Goal: Task Accomplishment & Management: Manage account settings

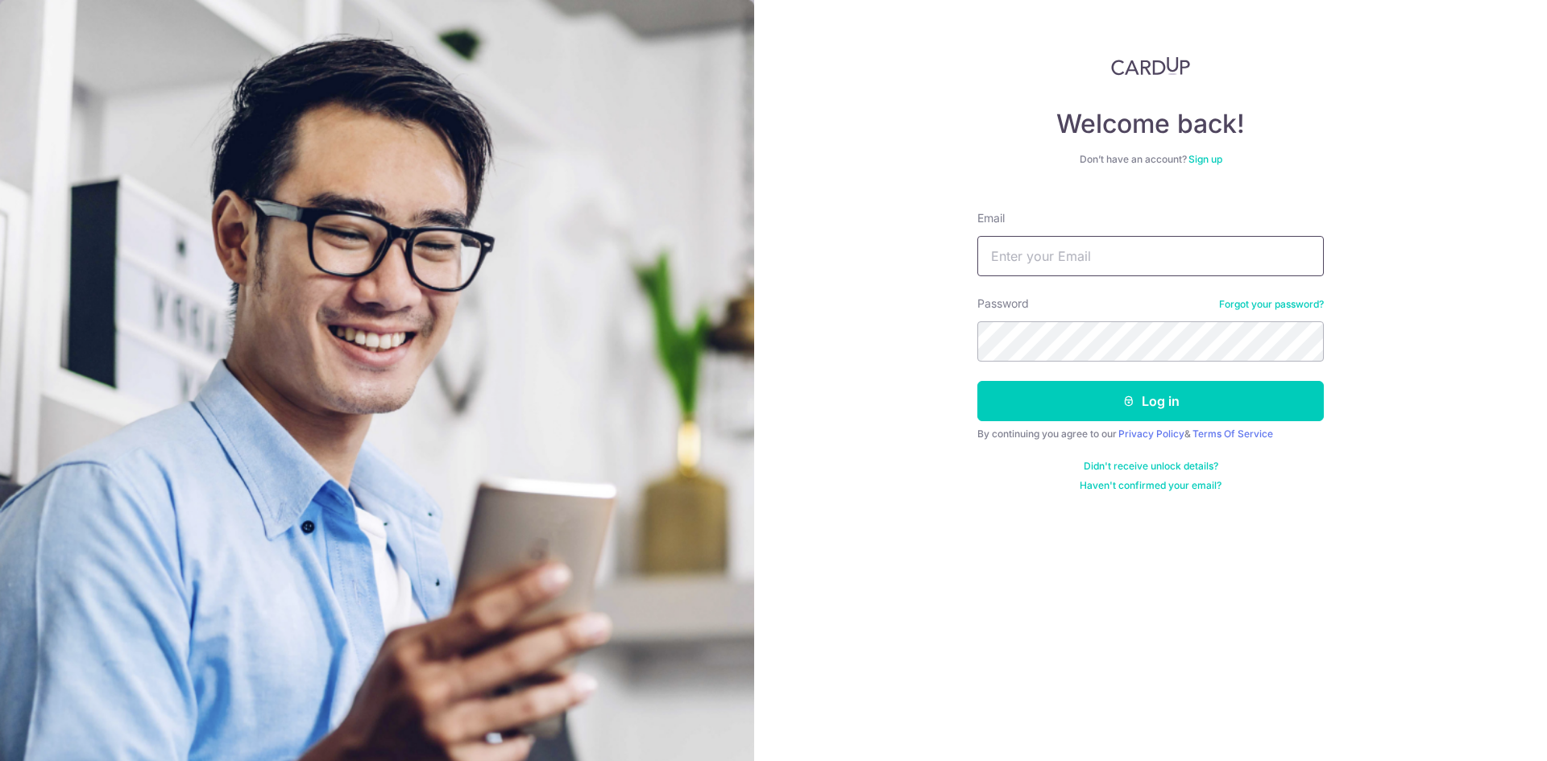
click at [1047, 245] on input "Email" at bounding box center [1150, 256] width 346 height 40
type input "[EMAIL_ADDRESS][DOMAIN_NAME]"
click at [537, 350] on section "Welcome back! Don’t have an account? Sign up Email padricktohcaisheng@gmail.com…" at bounding box center [773, 380] width 1547 height 761
click at [977, 381] on button "Log in" at bounding box center [1150, 401] width 346 height 40
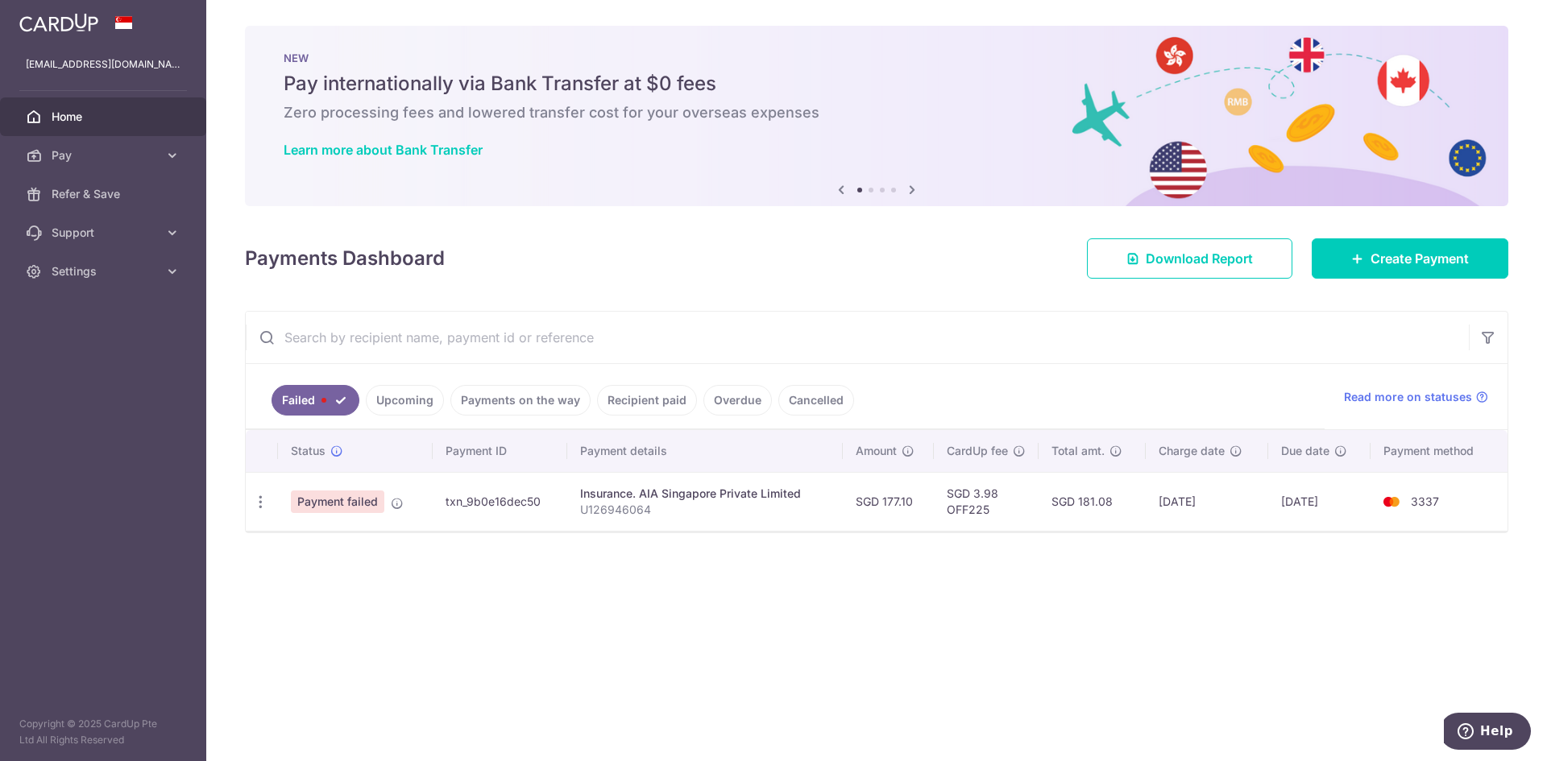
click at [329, 495] on span "Payment failed" at bounding box center [337, 502] width 93 height 23
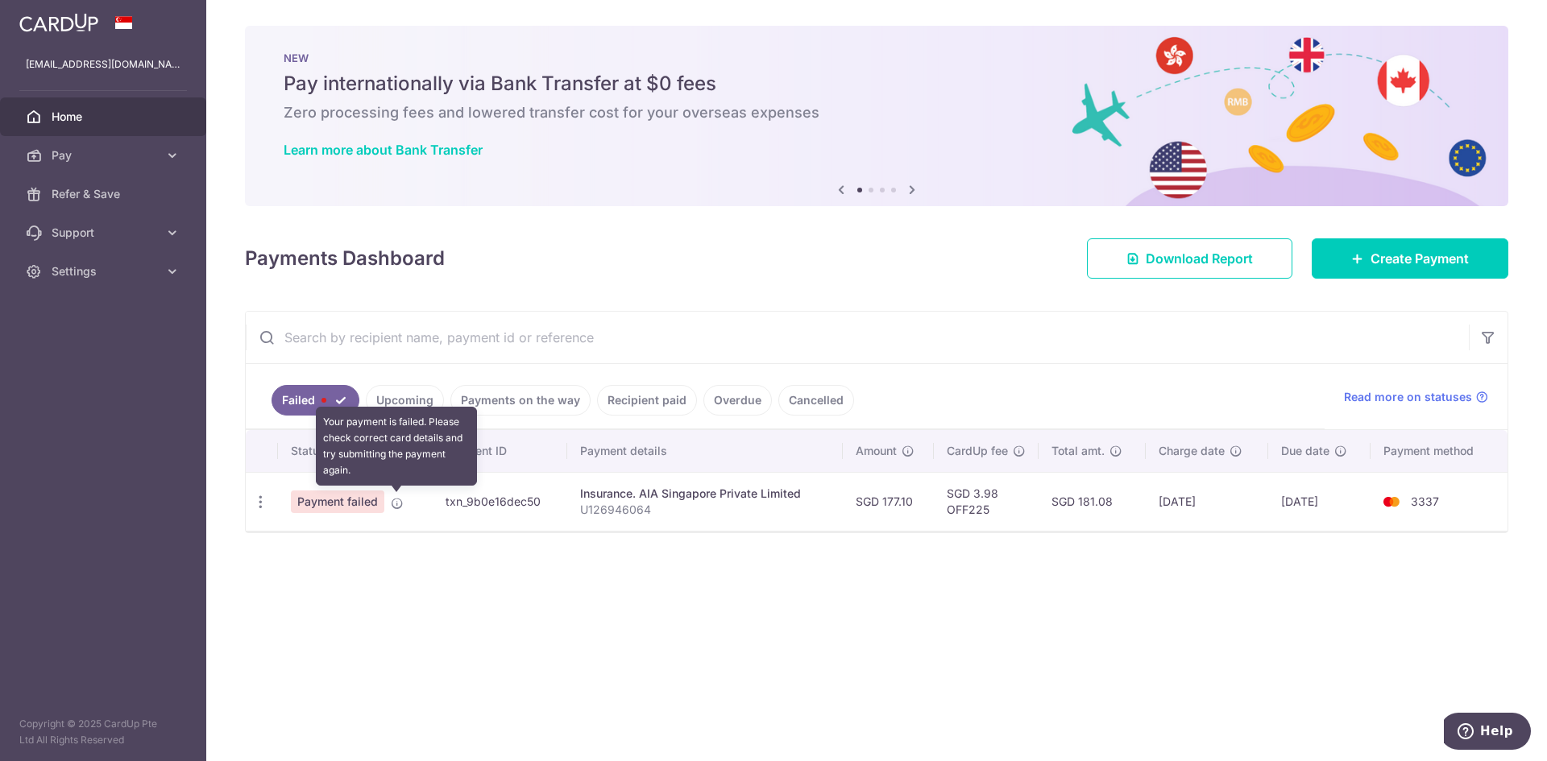
click at [395, 505] on icon at bounding box center [397, 503] width 13 height 13
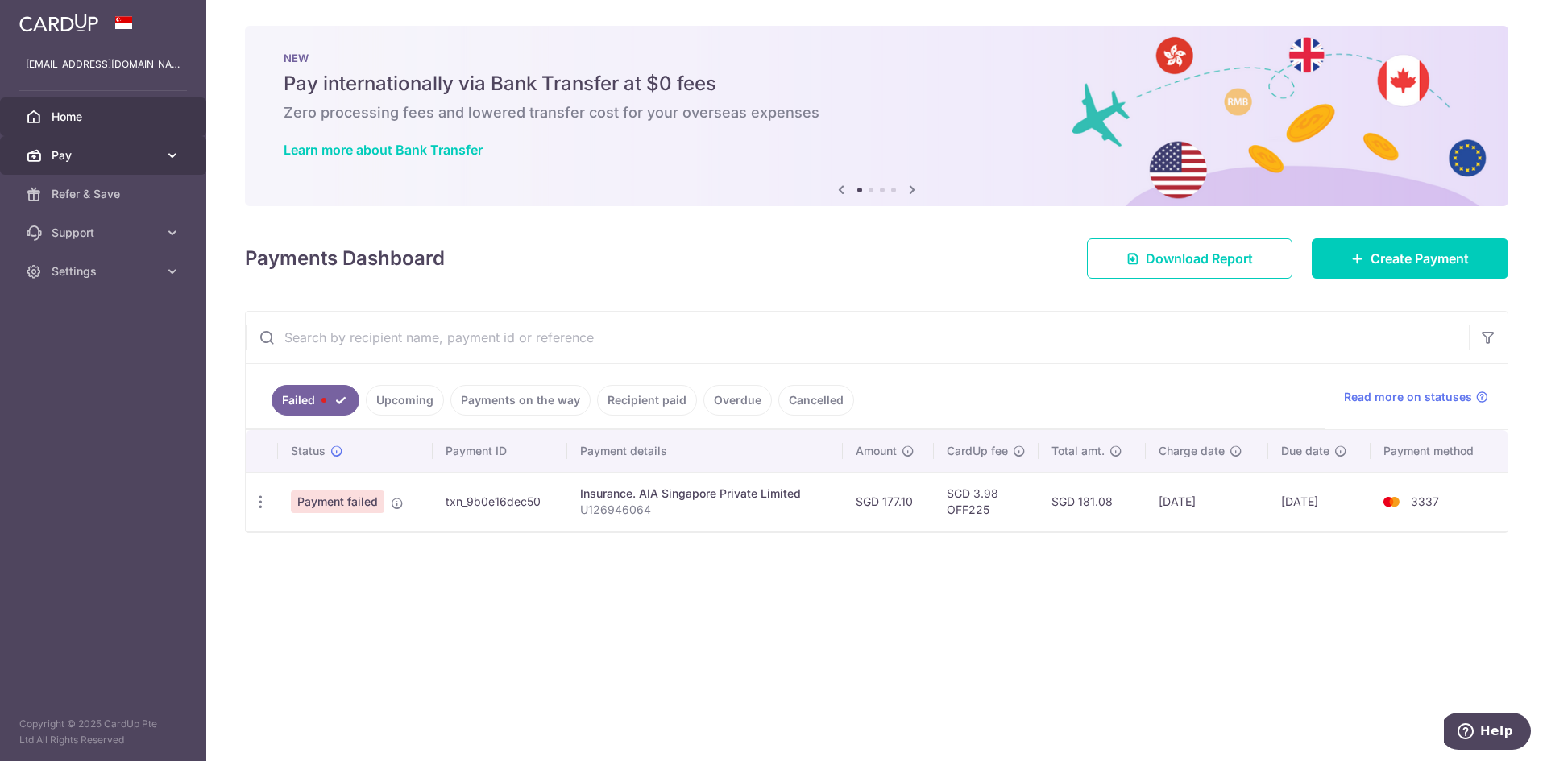
click at [171, 154] on icon at bounding box center [172, 155] width 16 height 16
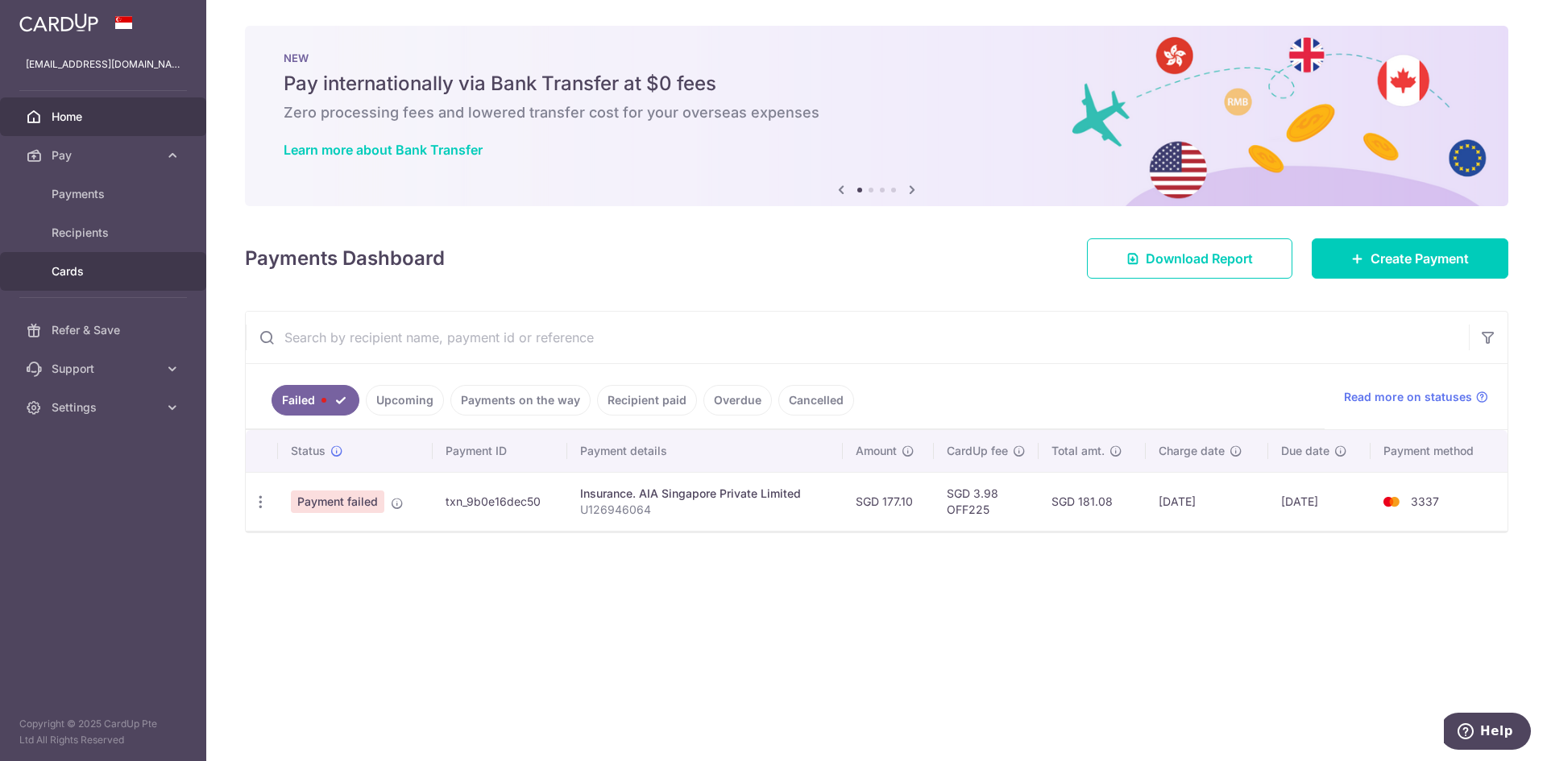
click at [68, 257] on link "Cards" at bounding box center [103, 271] width 206 height 39
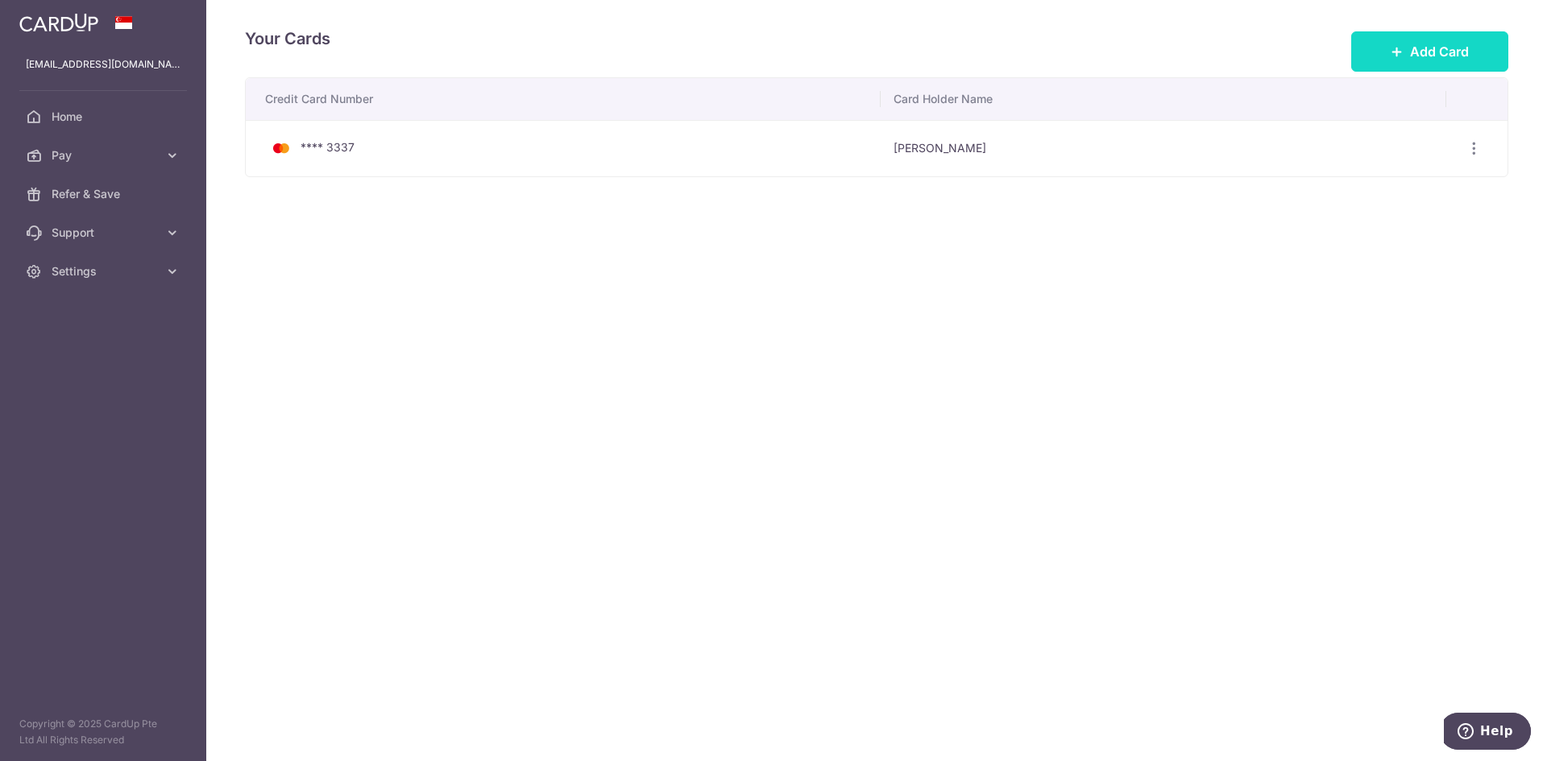
click at [1441, 55] on span "Add Card" at bounding box center [1439, 51] width 59 height 19
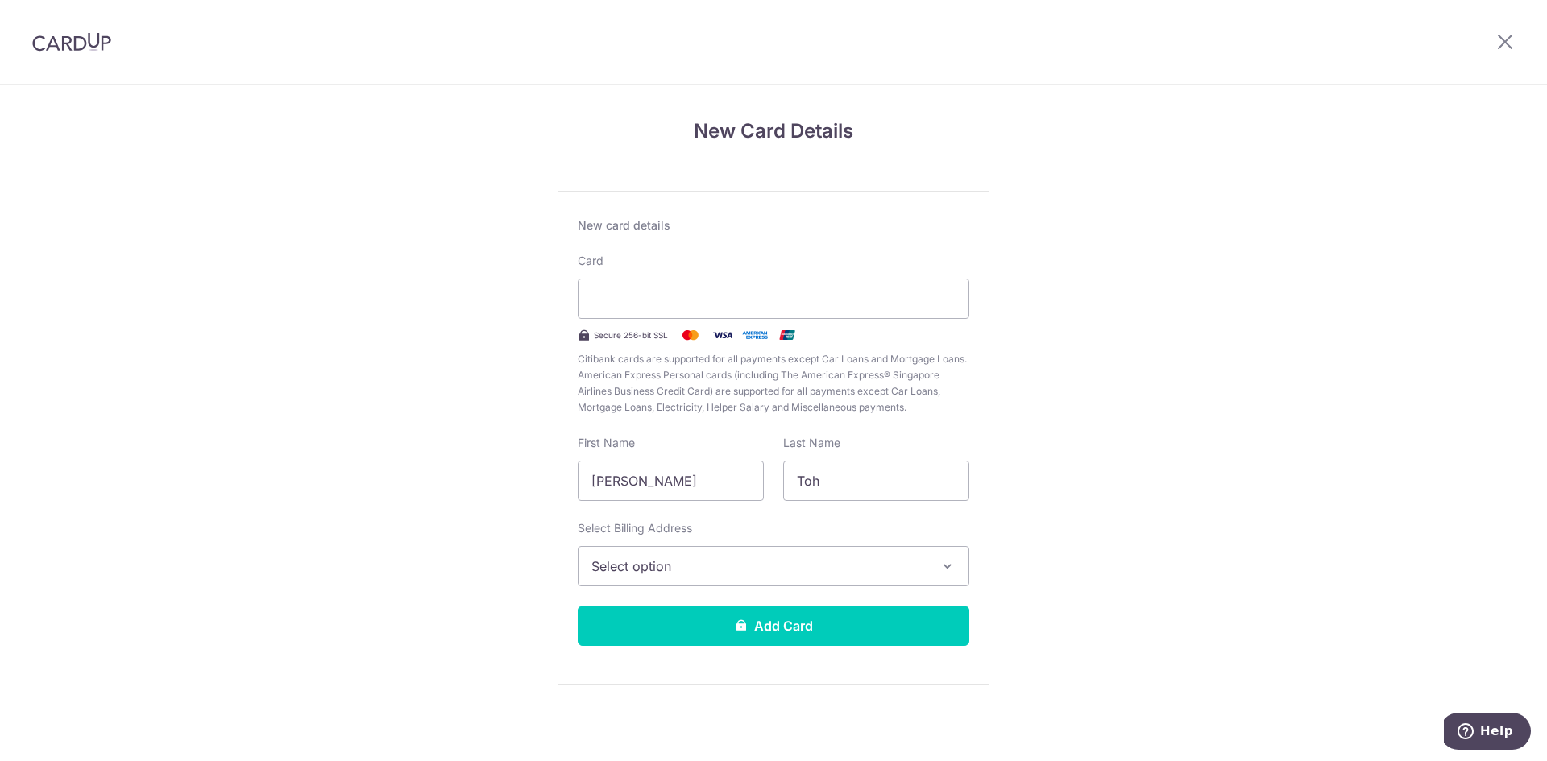
click at [655, 574] on span "Select option" at bounding box center [758, 566] width 335 height 19
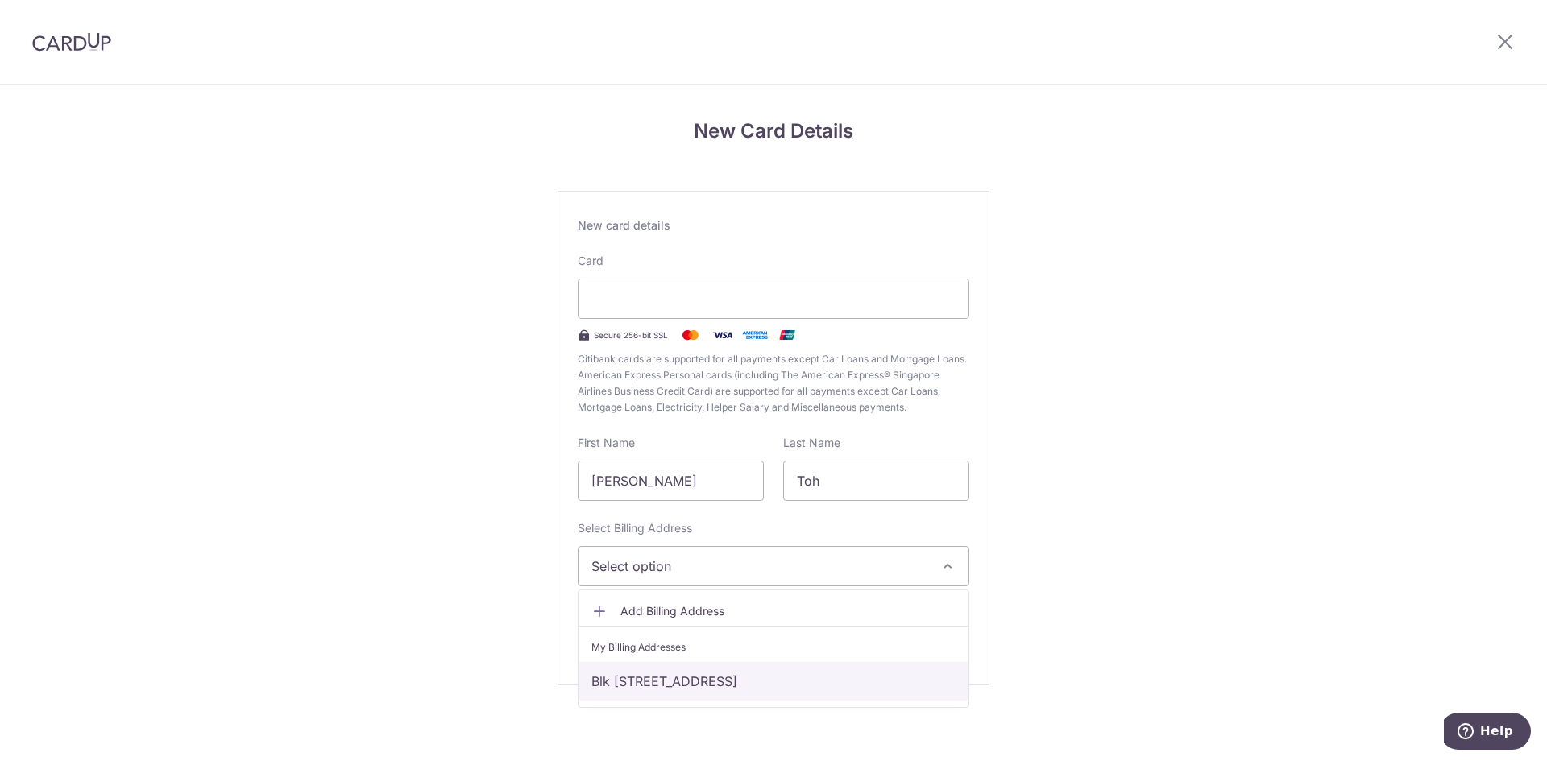
click at [673, 691] on link "Blk 211A Clementi Ave 6 #07-281, Singapore, Singapore, Singapore-121211" at bounding box center [774, 681] width 390 height 39
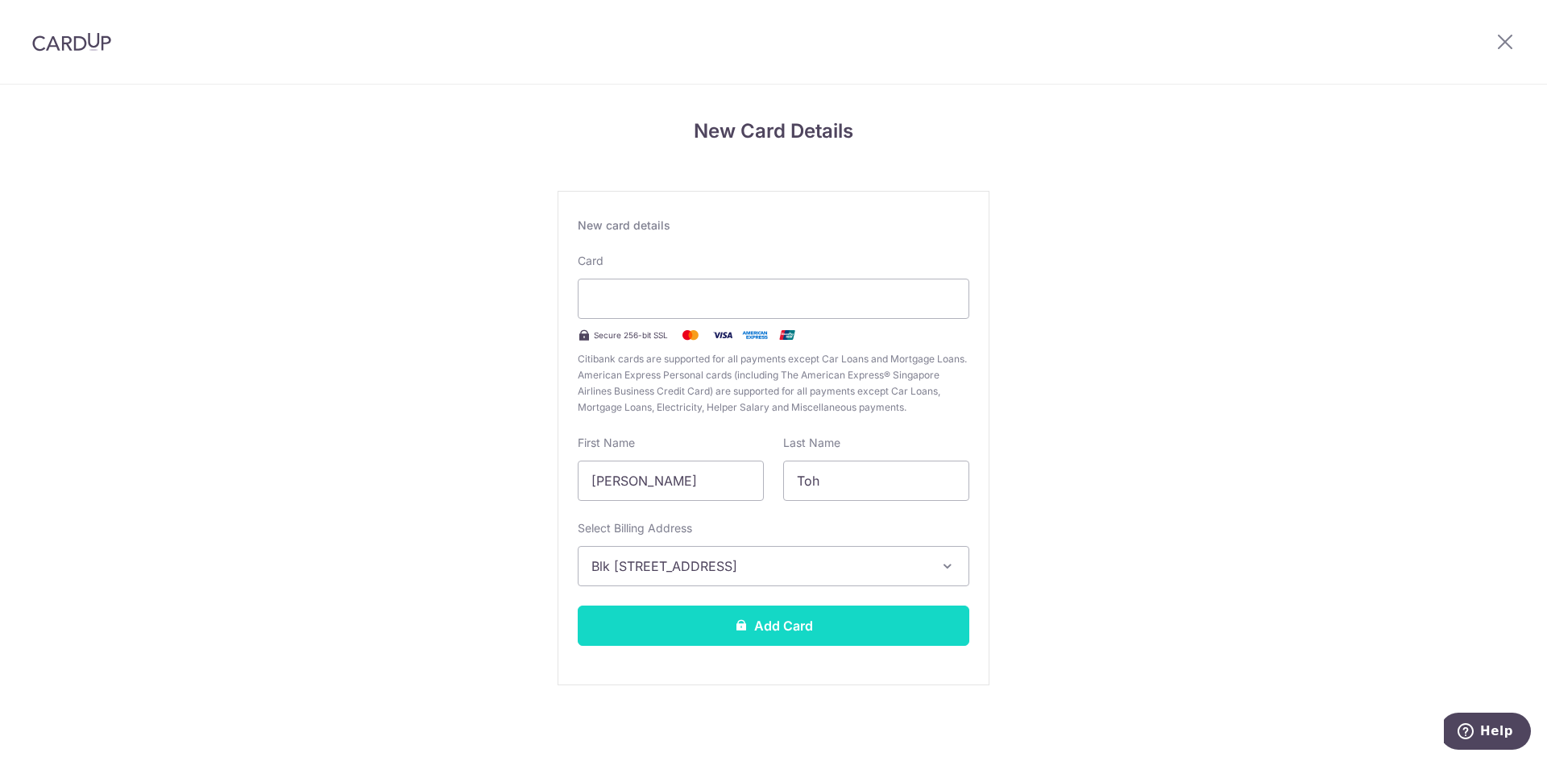
click at [682, 639] on button "Add Card" at bounding box center [774, 626] width 392 height 40
click at [808, 644] on button "Add Card" at bounding box center [774, 626] width 392 height 40
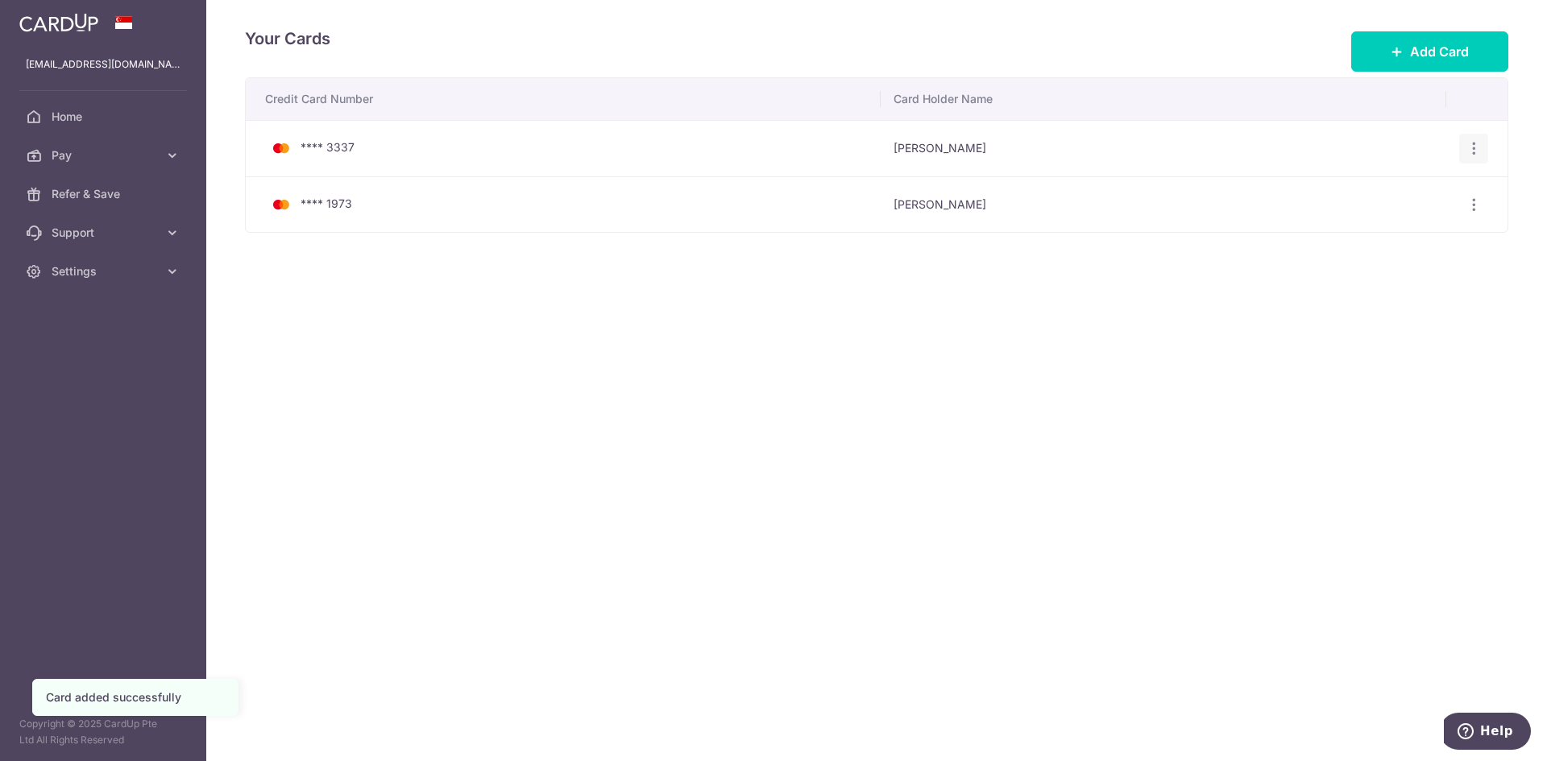
click at [1478, 145] on icon "button" at bounding box center [1474, 148] width 17 height 17
click at [1395, 233] on span "Delete" at bounding box center [1420, 231] width 110 height 19
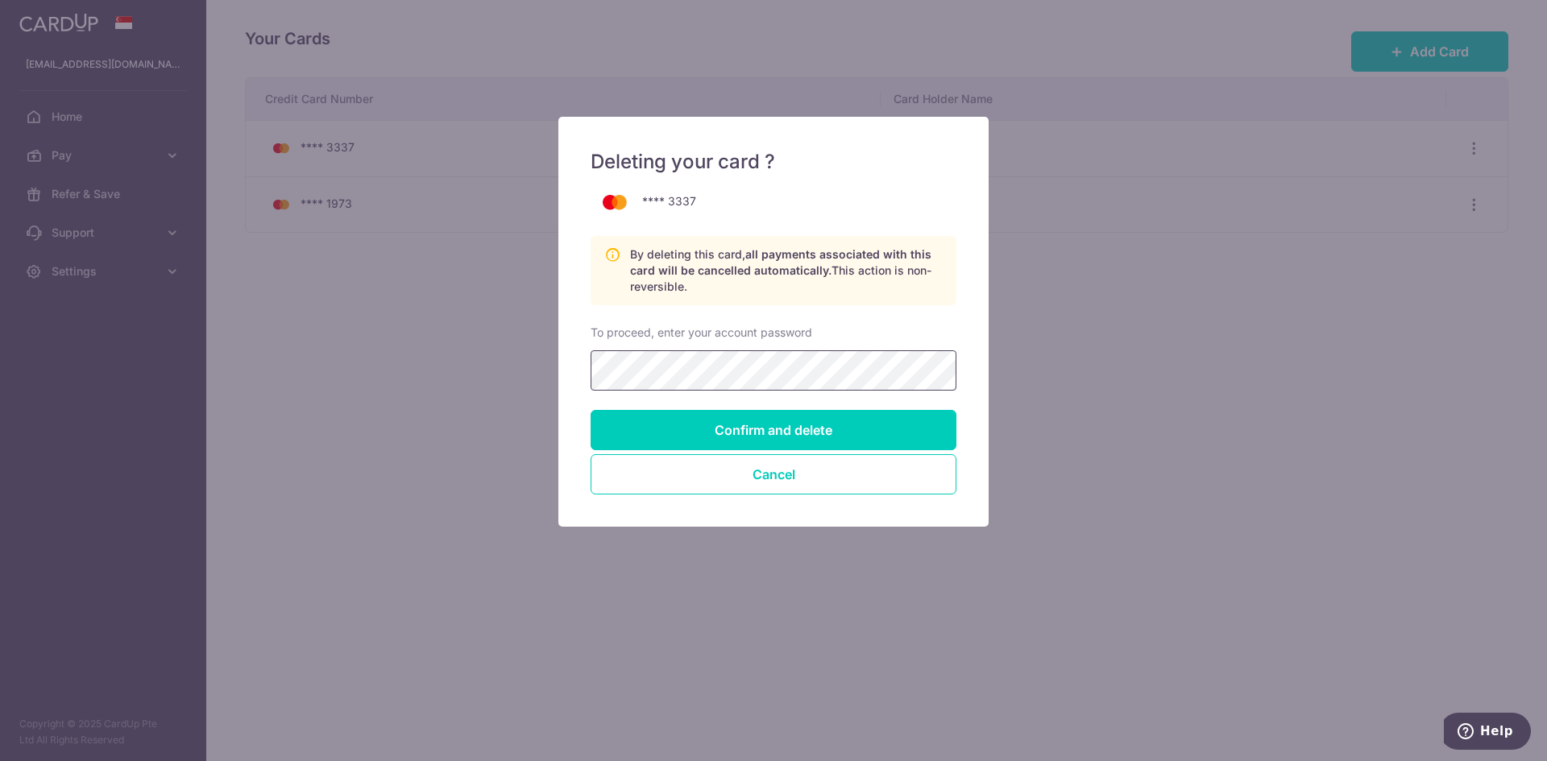
click at [213, 347] on div "Deleting your card ? **** 3337 By deleting this card, all payments associated w…" at bounding box center [773, 380] width 1547 height 761
click at [591, 410] on input "Confirm and delete" at bounding box center [774, 430] width 366 height 40
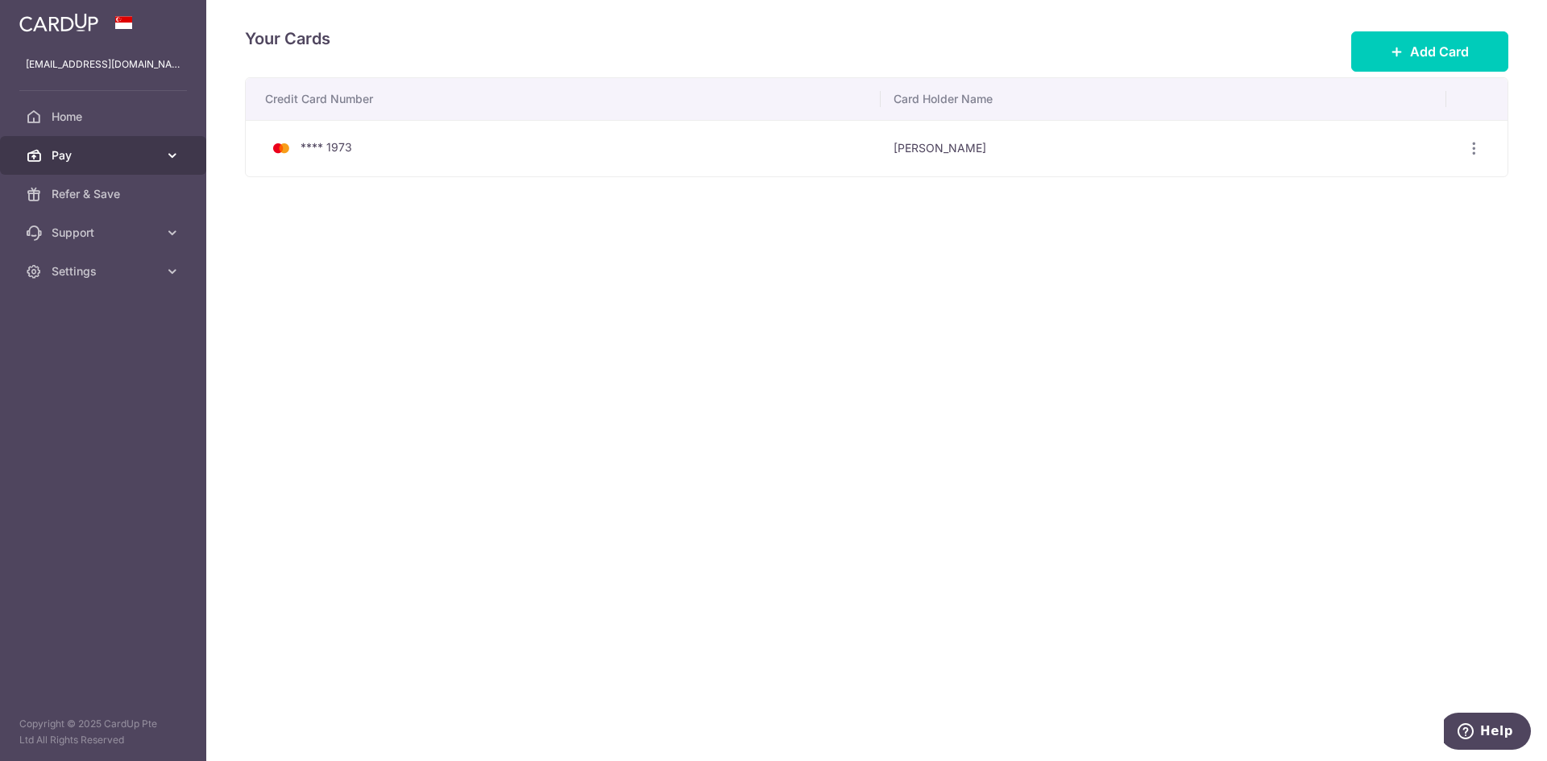
click at [66, 162] on span "Pay" at bounding box center [105, 155] width 106 height 16
click at [88, 165] on link "Pay" at bounding box center [103, 155] width 206 height 39
click at [69, 120] on span "Home" at bounding box center [105, 117] width 106 height 16
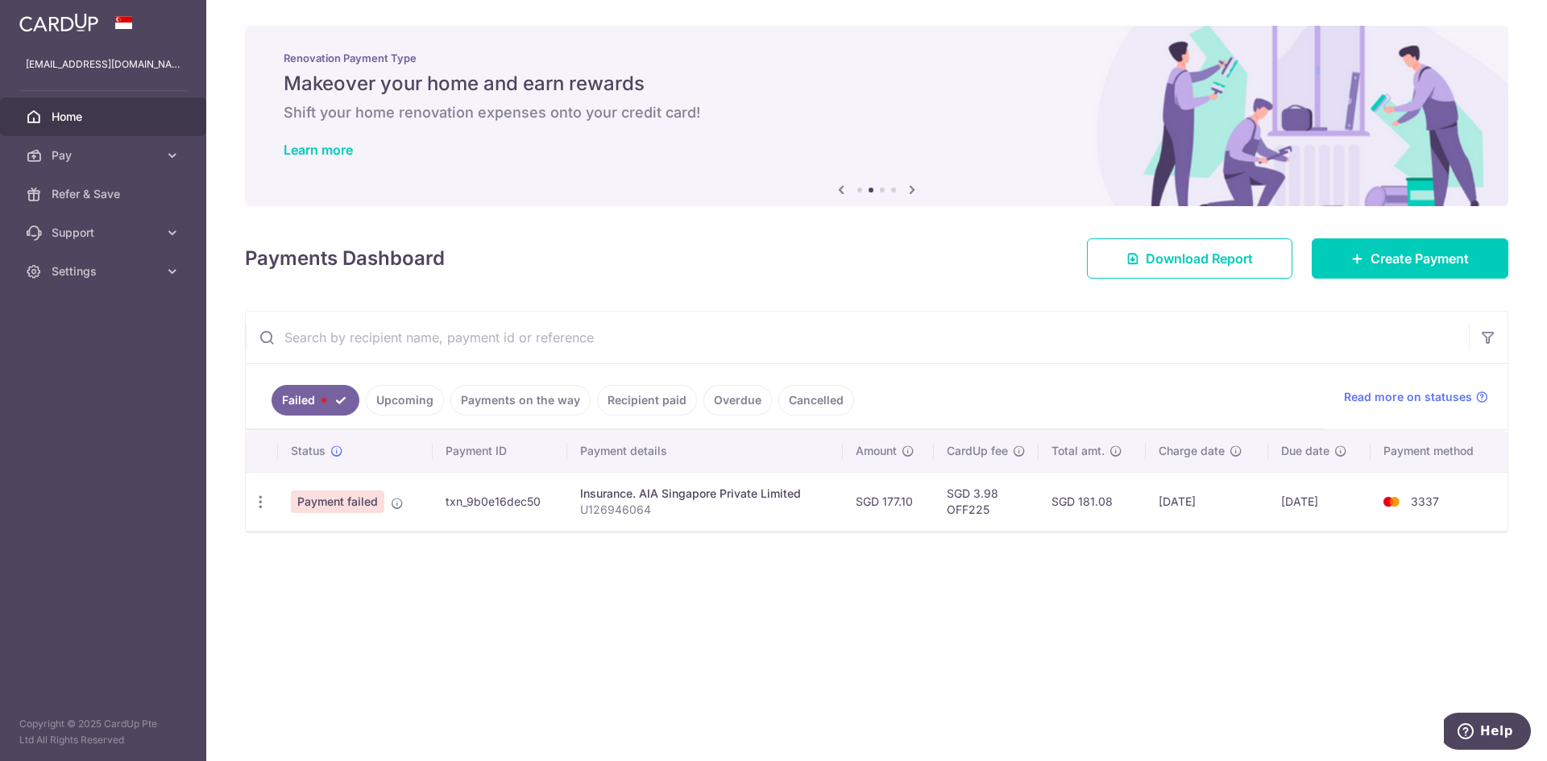
click at [1403, 489] on td "3337" at bounding box center [1439, 501] width 137 height 59
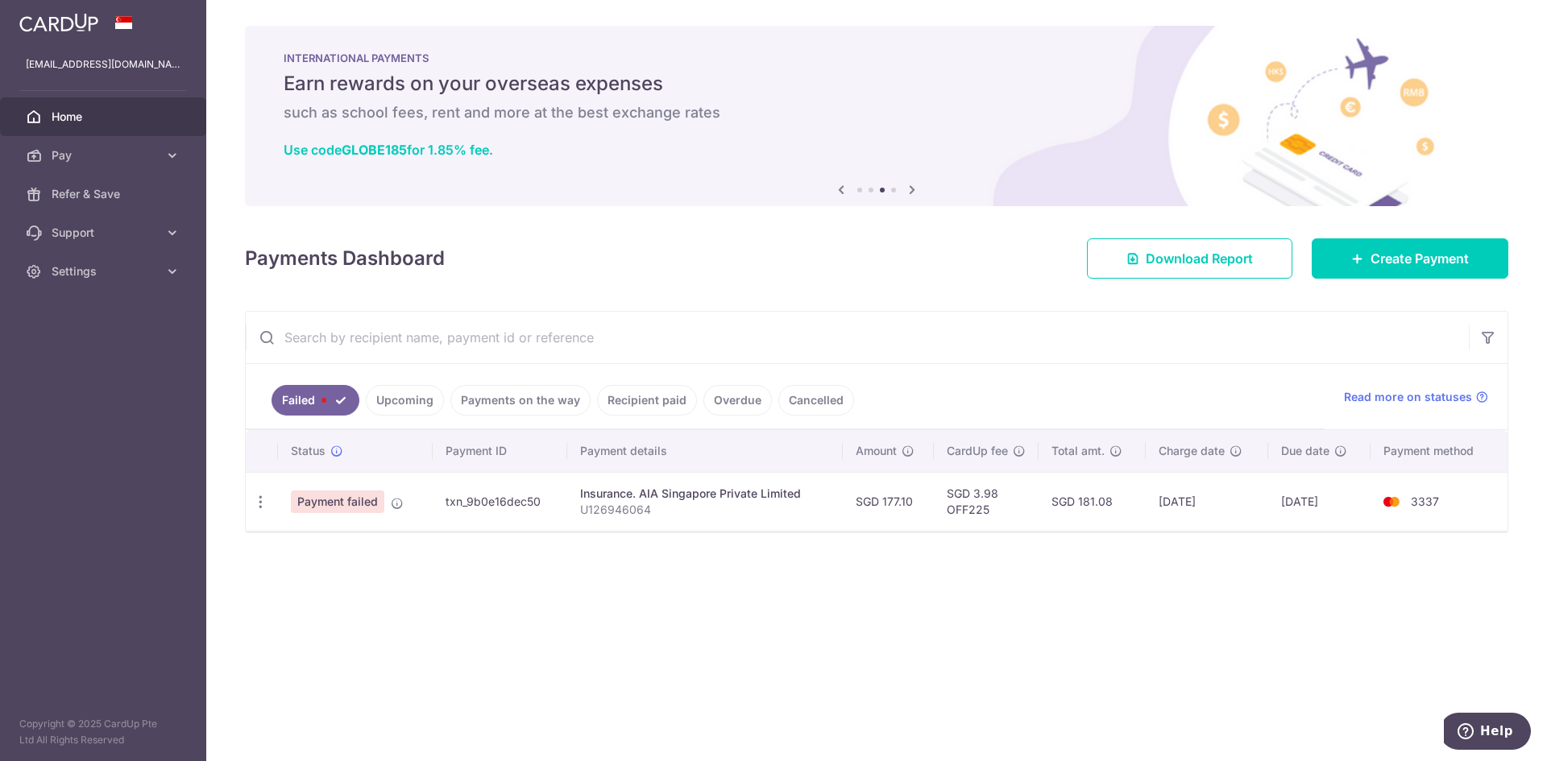
click at [454, 510] on td "txn_9b0e16dec50" at bounding box center [500, 501] width 135 height 59
drag, startPoint x: 437, startPoint y: 508, endPoint x: 610, endPoint y: 510, distance: 173.2
click at [606, 508] on tr "Update payment Payment failed txn_9b0e16dec50 Insurance. AIA Singapore Private …" at bounding box center [877, 501] width 1262 height 59
click at [670, 529] on td "Insurance. AIA Singapore Private Limited U126946064" at bounding box center [704, 501] width 275 height 59
click at [823, 513] on p "U126946064" at bounding box center [704, 510] width 249 height 16
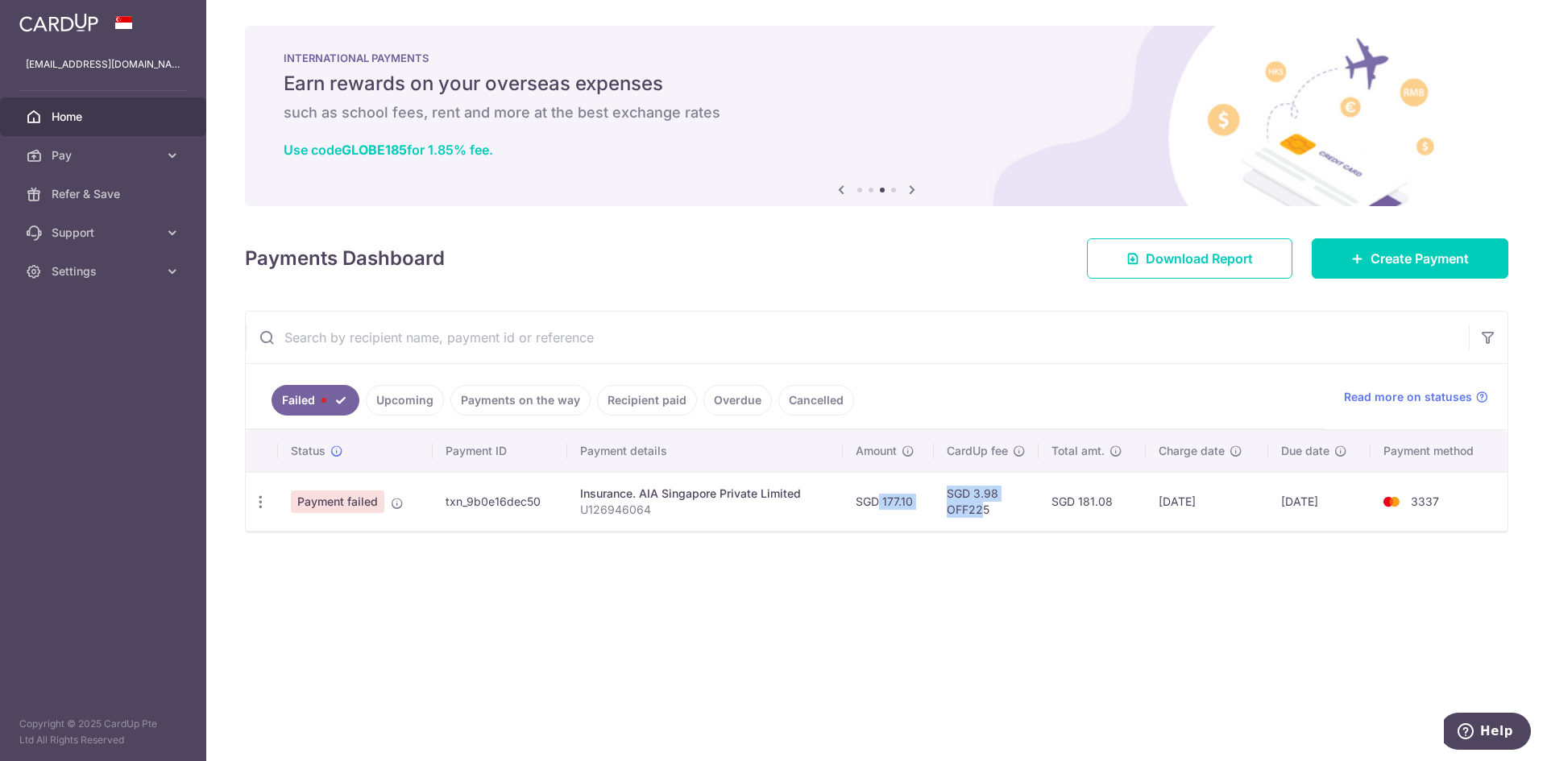
drag, startPoint x: 855, startPoint y: 504, endPoint x: 984, endPoint y: 504, distance: 128.9
click at [984, 504] on tr "Update payment Payment failed txn_9b0e16dec50 Insurance. AIA Singapore Private …" at bounding box center [877, 501] width 1262 height 59
click at [991, 511] on td "SGD 3.98 OFF225" at bounding box center [986, 501] width 105 height 59
click at [385, 402] on link "Upcoming" at bounding box center [405, 400] width 78 height 31
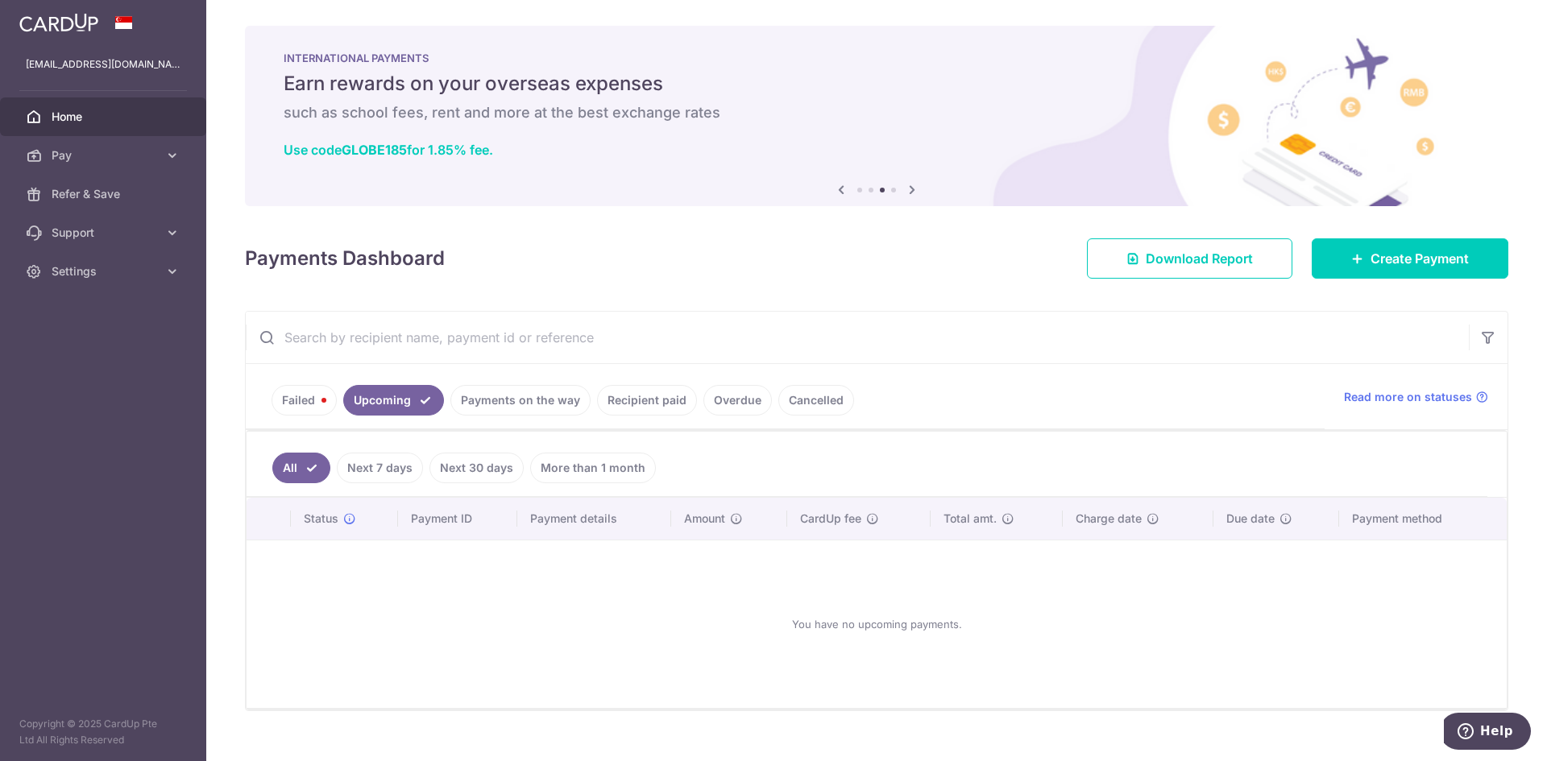
click at [544, 404] on link "Payments on the way" at bounding box center [520, 400] width 140 height 31
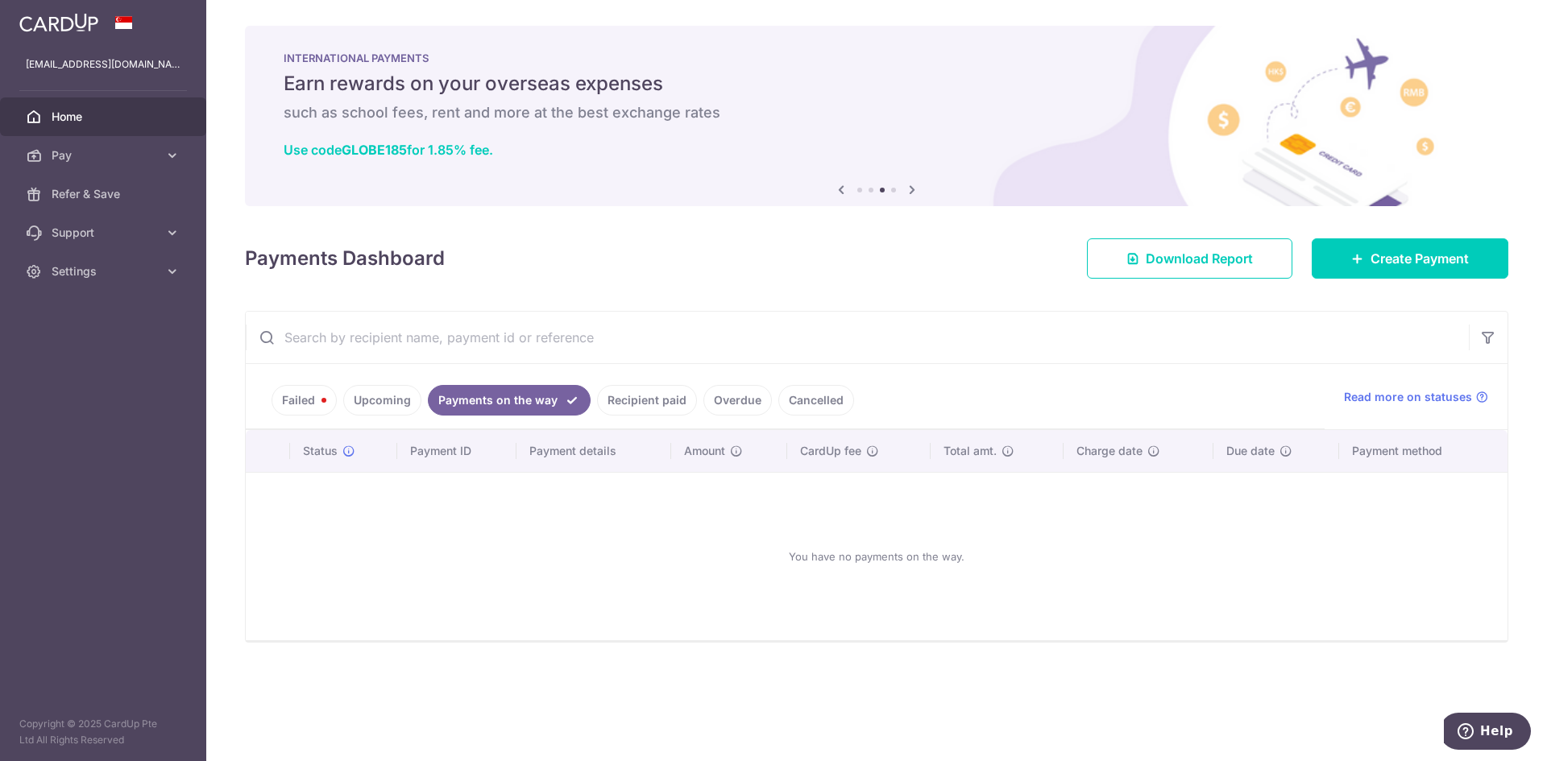
click at [639, 396] on link "Recipient paid" at bounding box center [647, 400] width 100 height 31
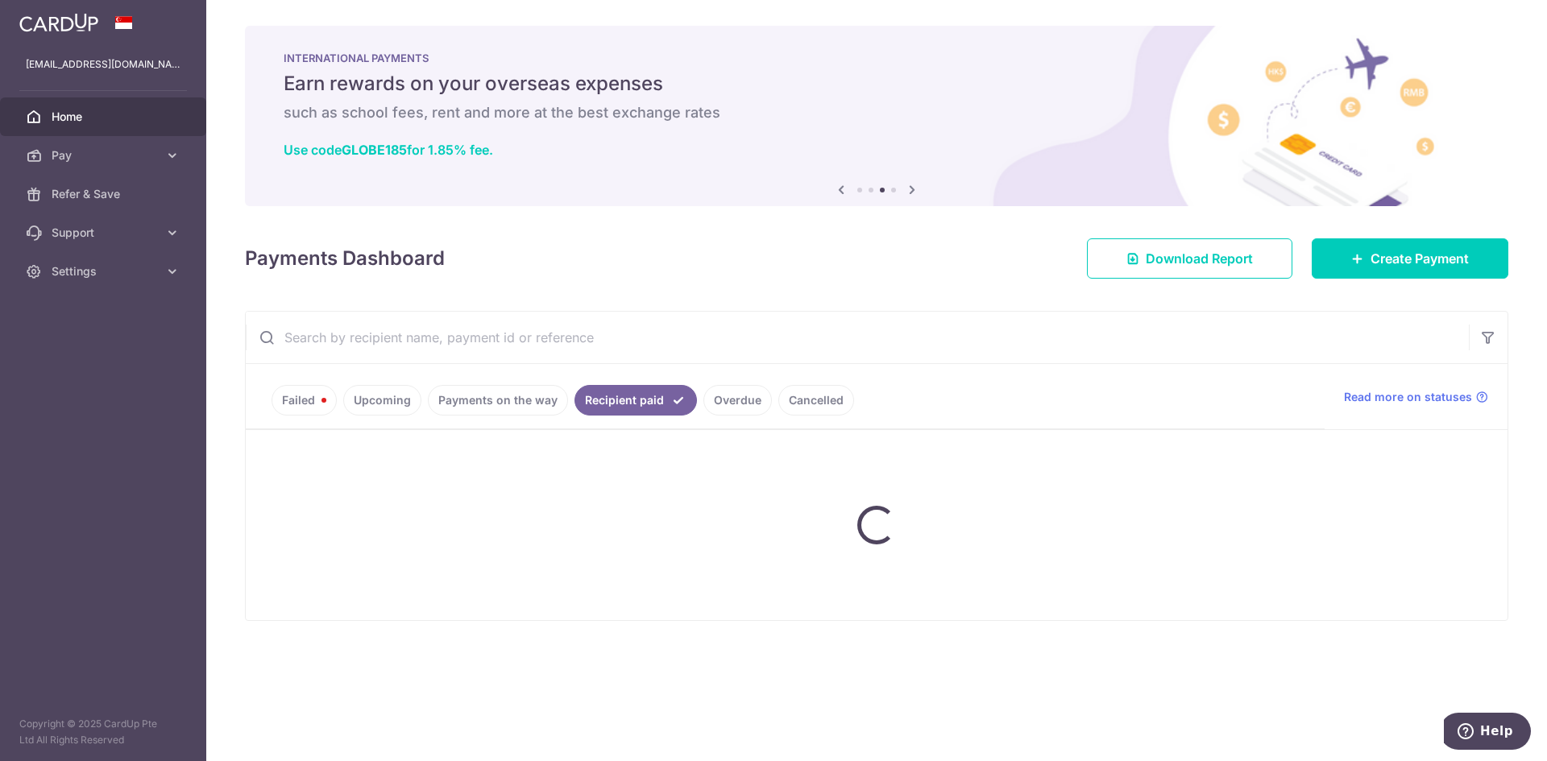
drag, startPoint x: 732, startPoint y: 394, endPoint x: 779, endPoint y: 400, distance: 47.1
click at [733, 394] on link "Overdue" at bounding box center [737, 400] width 68 height 31
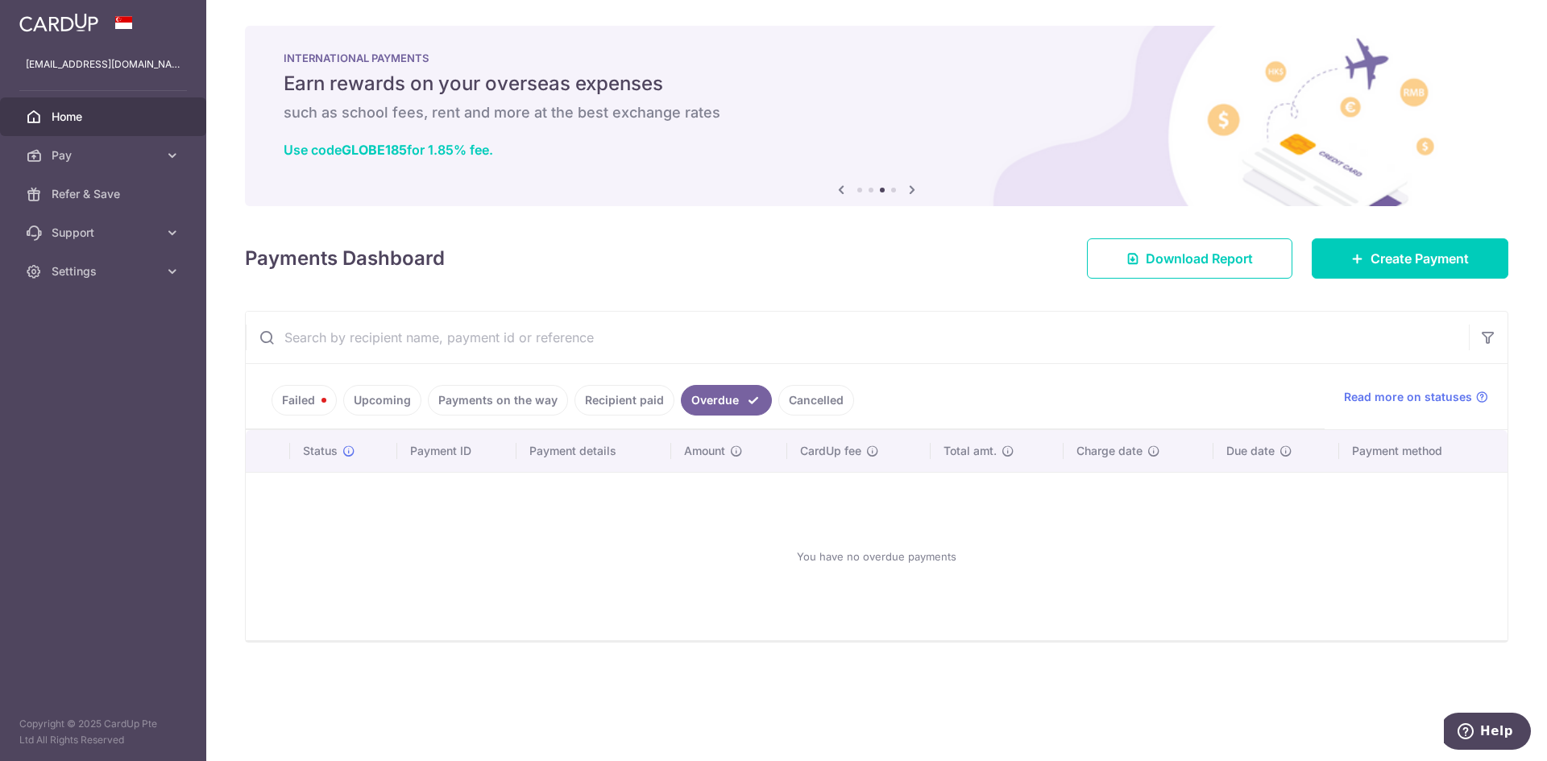
click at [599, 399] on link "Recipient paid" at bounding box center [624, 400] width 100 height 31
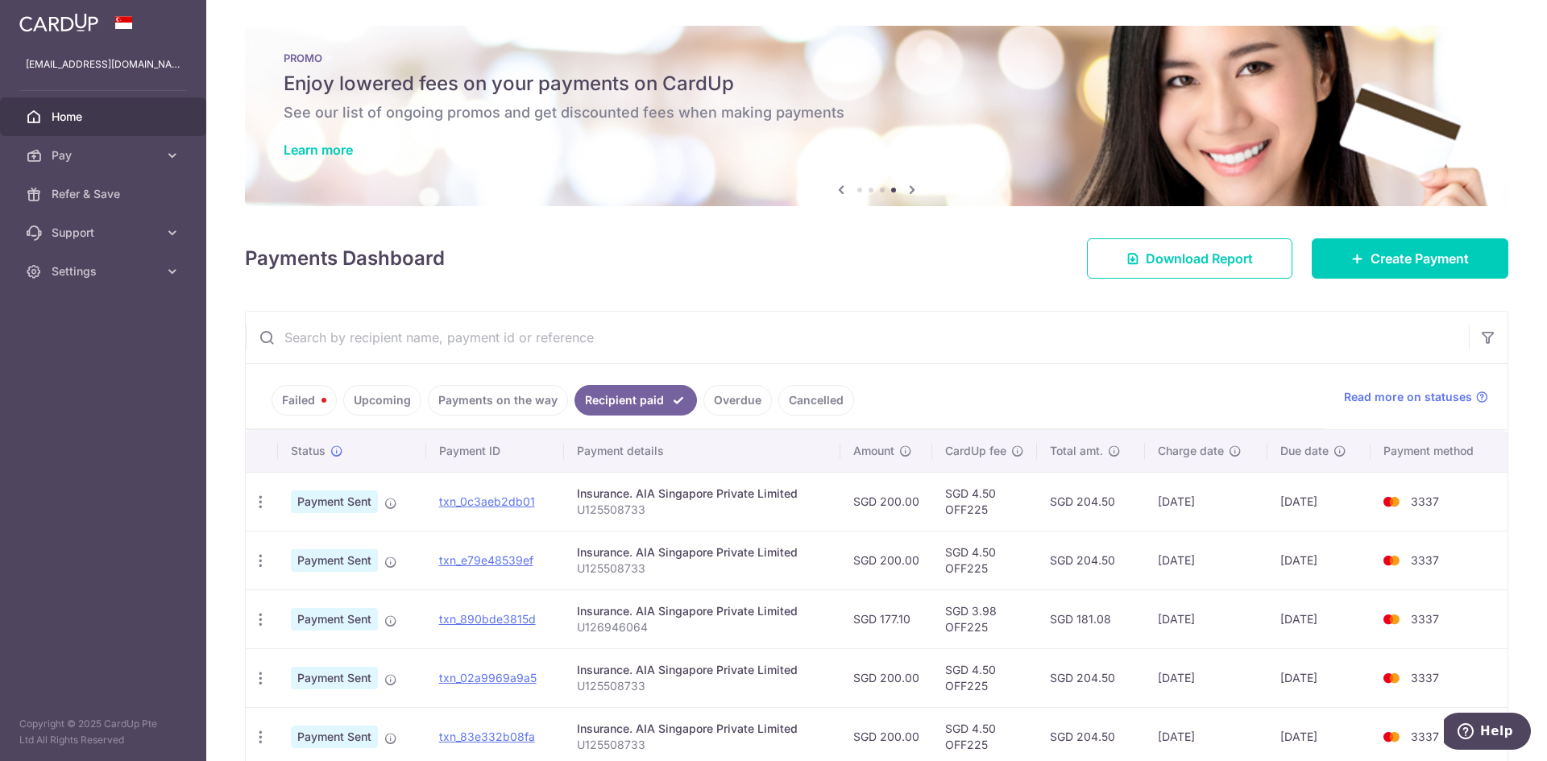
click at [516, 402] on link "Payments on the way" at bounding box center [498, 400] width 140 height 31
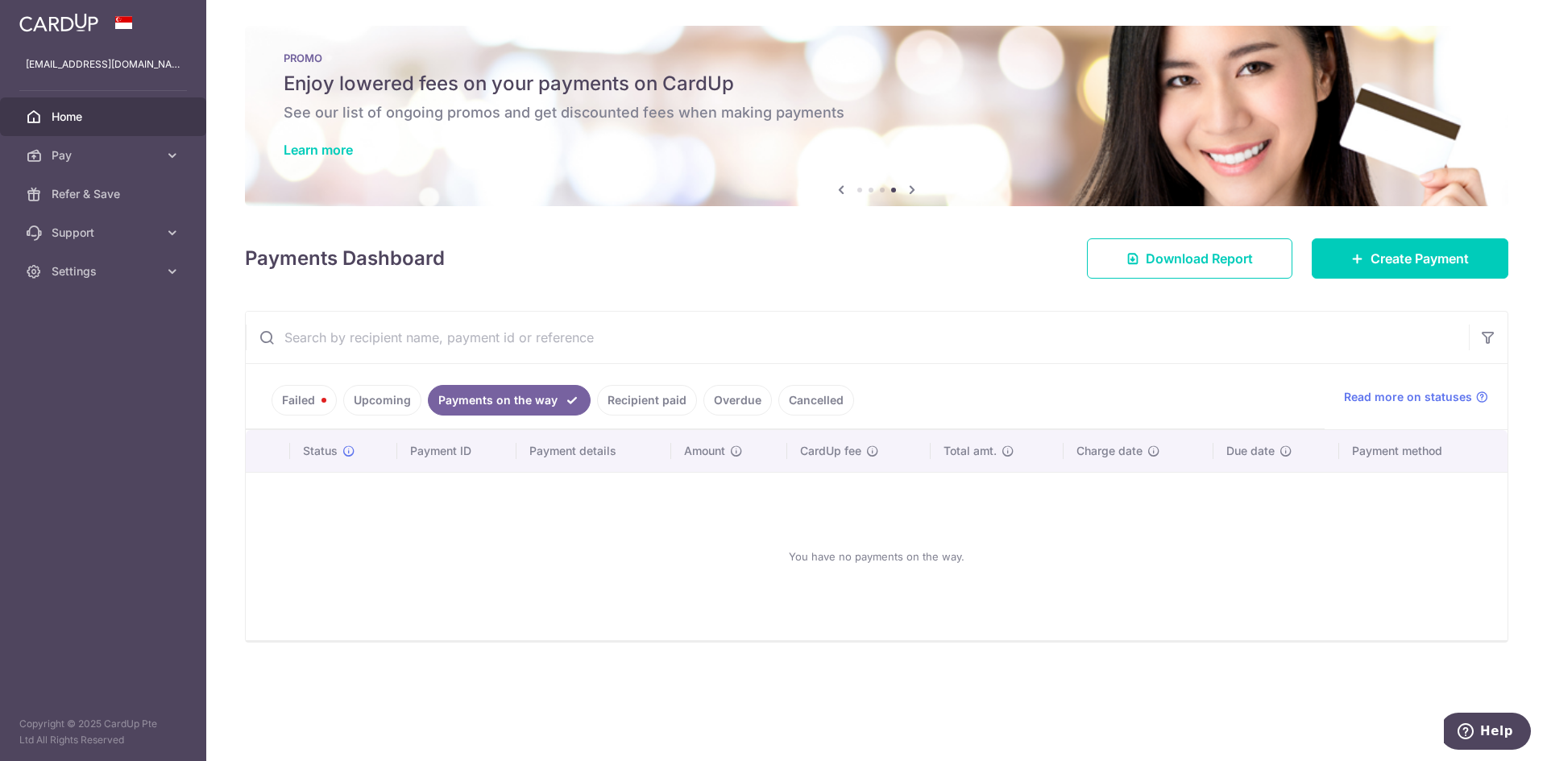
click at [326, 417] on ul "Failed Upcoming Payments on the way Recipient paid Overdue Cancelled" at bounding box center [785, 396] width 1079 height 65
click at [316, 400] on link "Failed" at bounding box center [304, 400] width 65 height 31
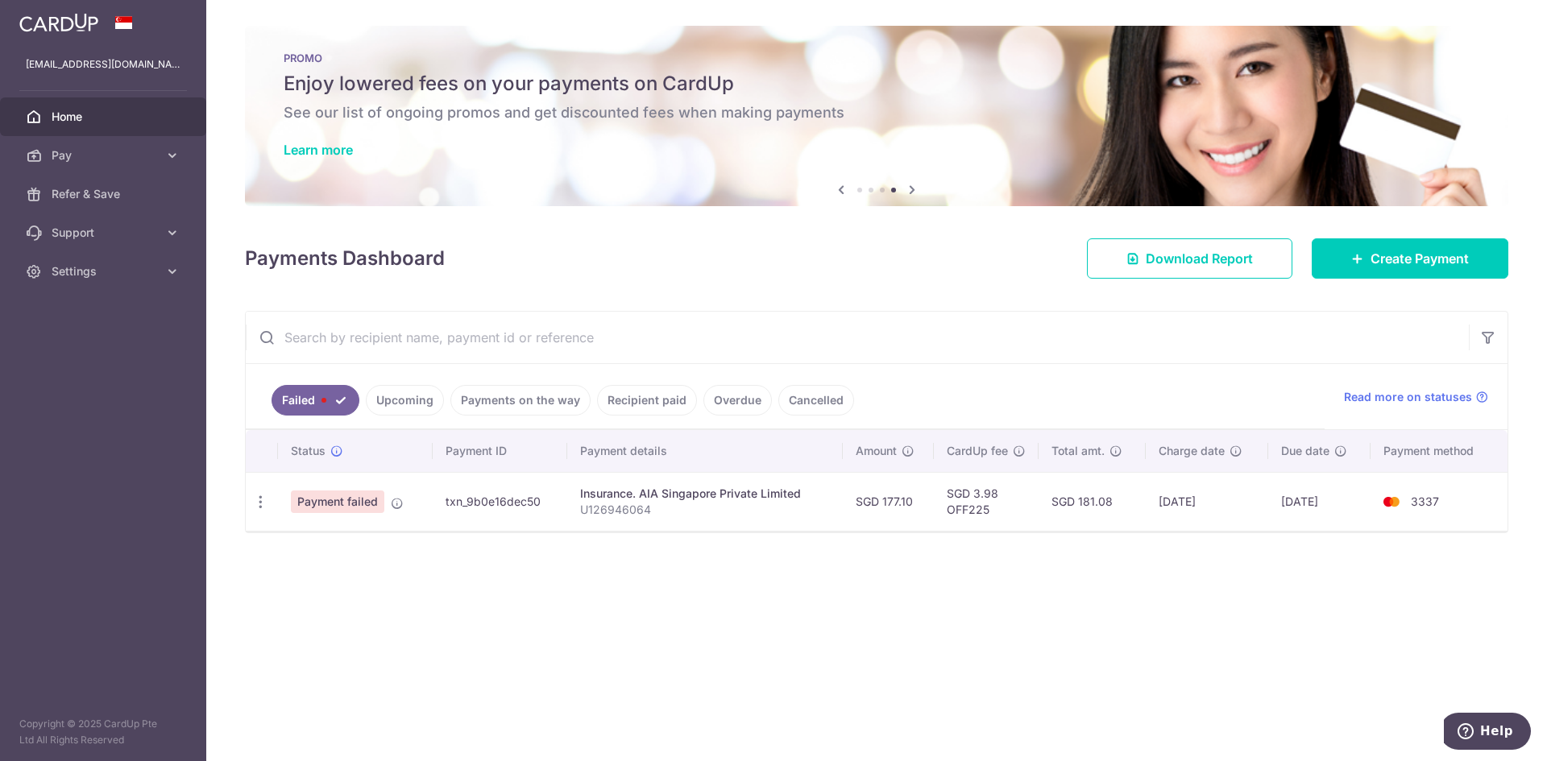
drag, startPoint x: 349, startPoint y: 504, endPoint x: 322, endPoint y: 504, distance: 26.6
click at [349, 504] on span "Payment failed" at bounding box center [337, 502] width 93 height 23
click at [253, 501] on icon "button" at bounding box center [260, 502] width 17 height 17
click at [324, 545] on span "Update payment" at bounding box center [347, 546] width 110 height 19
radio input "true"
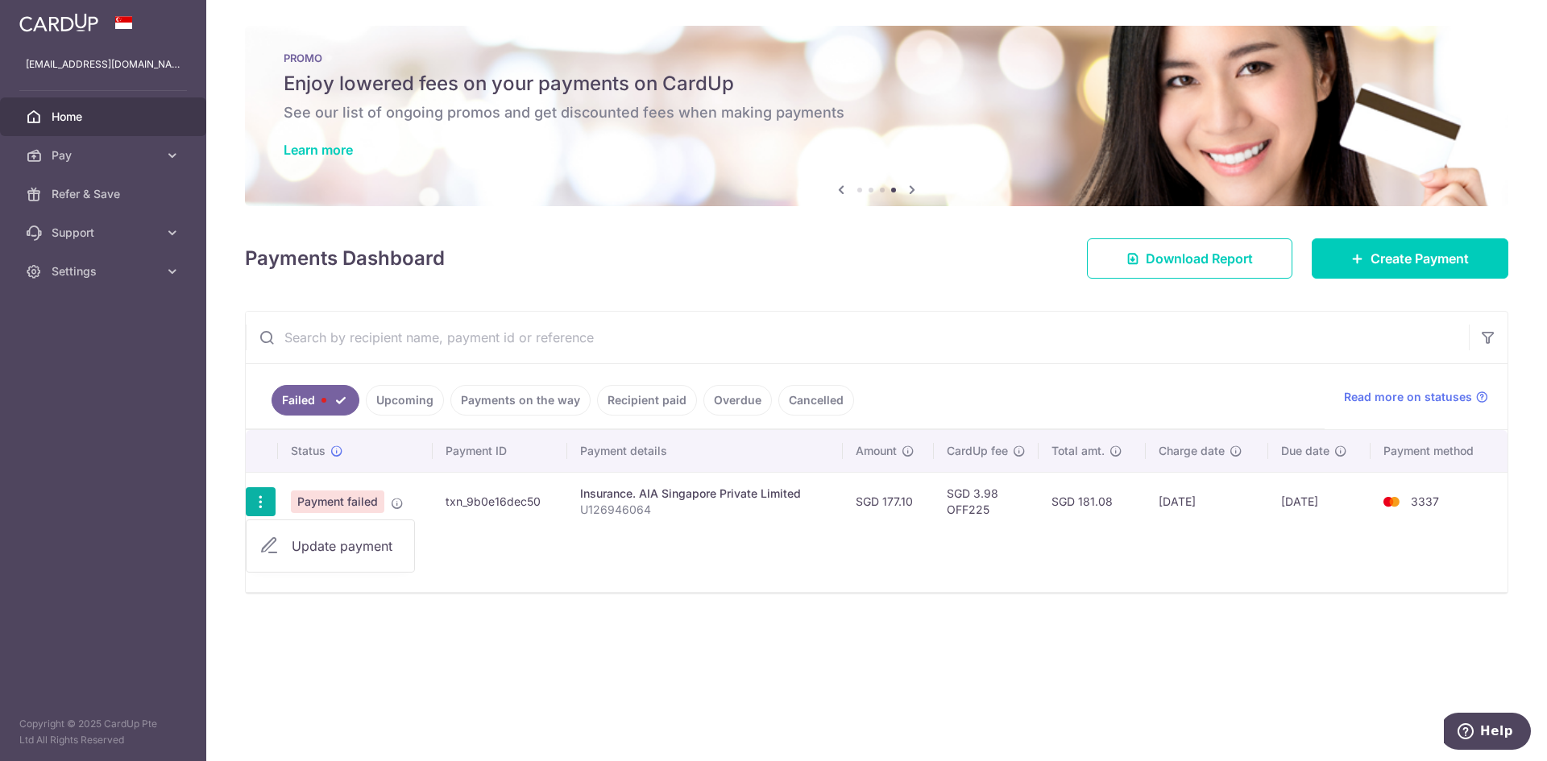
type input "177.10"
type input "U126946064"
type input "OFF225"
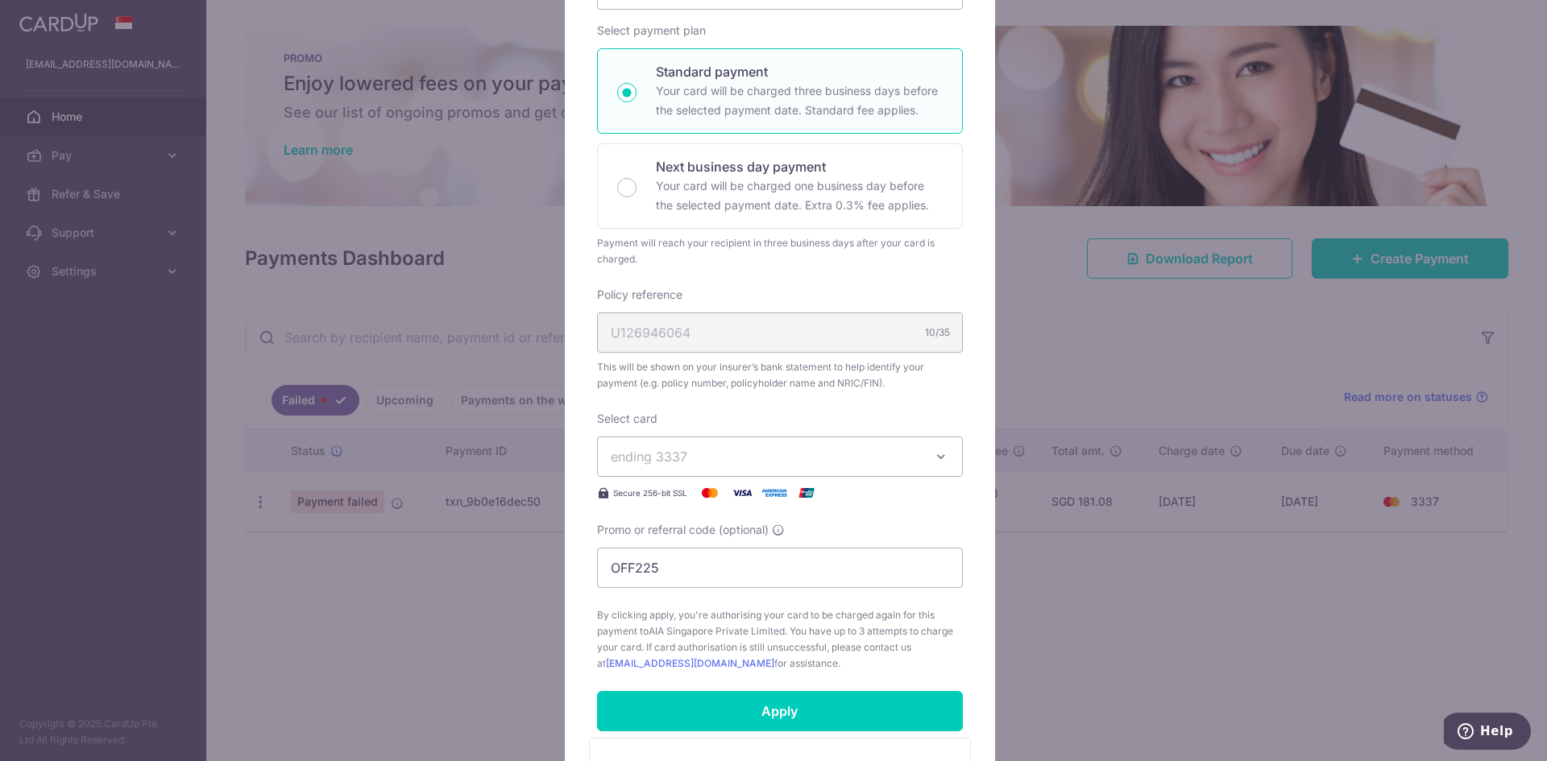
scroll to position [242, 0]
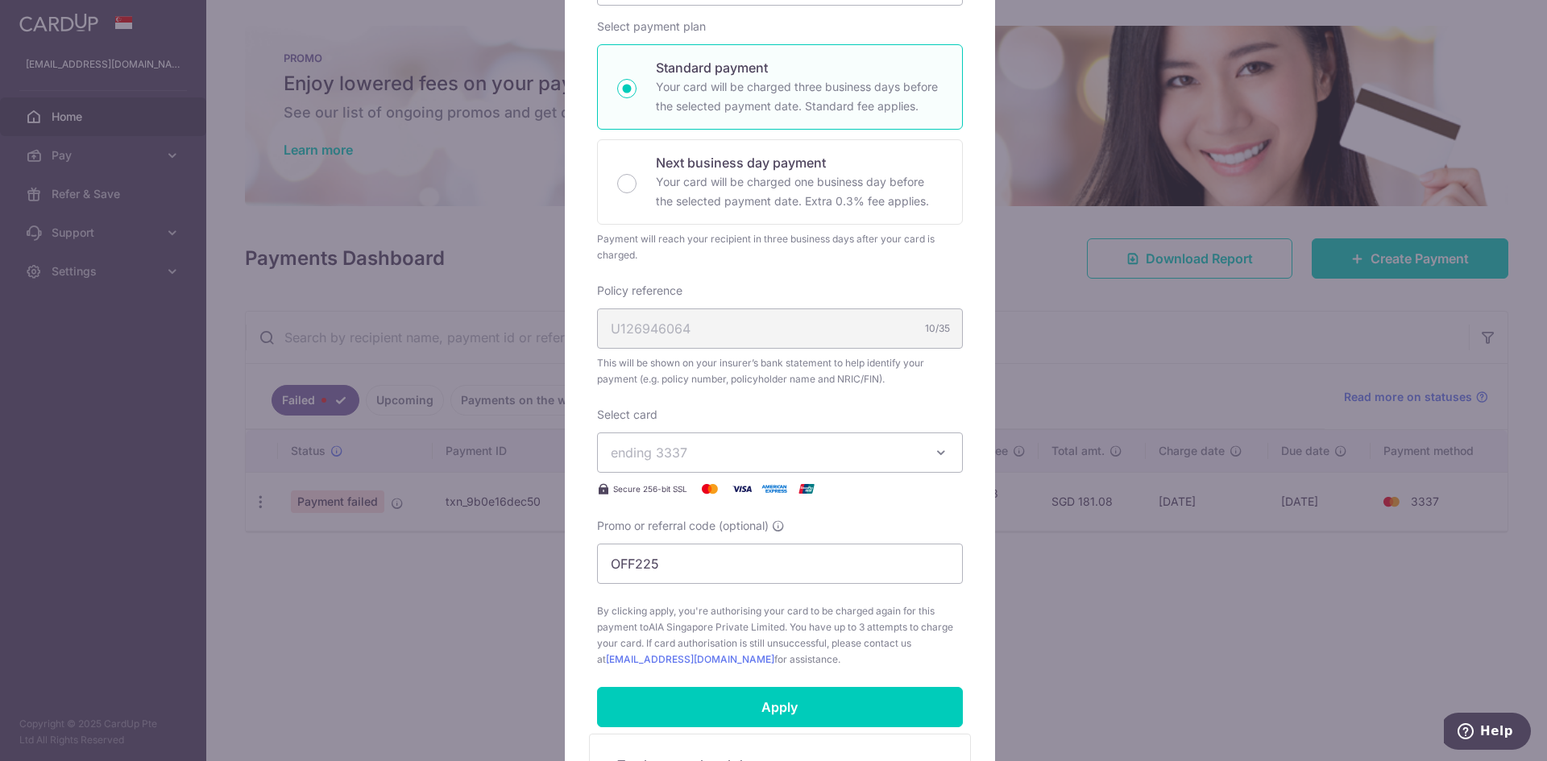
click at [694, 452] on span "ending 3337" at bounding box center [765, 452] width 309 height 19
click at [700, 528] on span "**** 1973" at bounding box center [678, 528] width 59 height 19
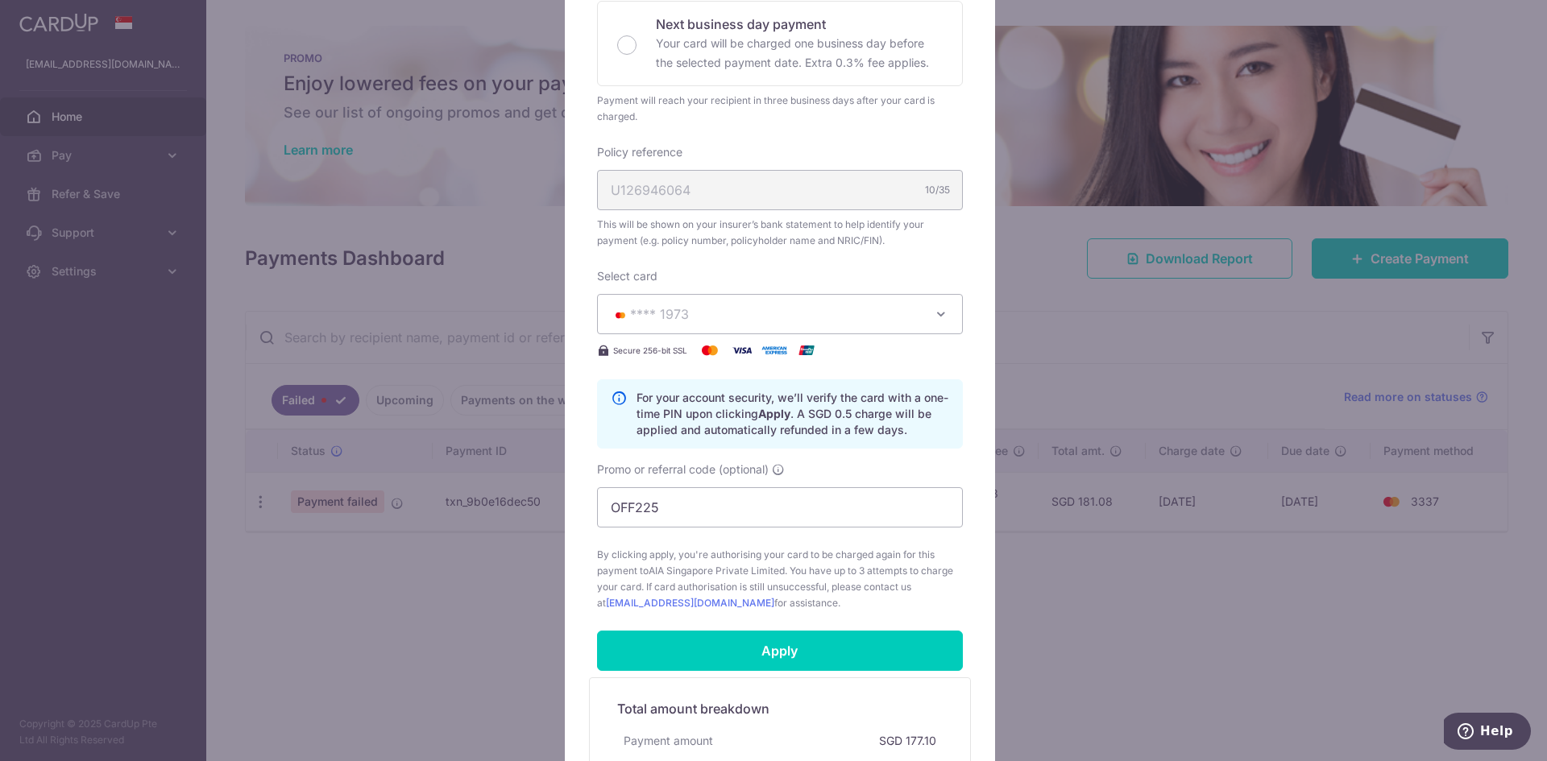
scroll to position [483, 0]
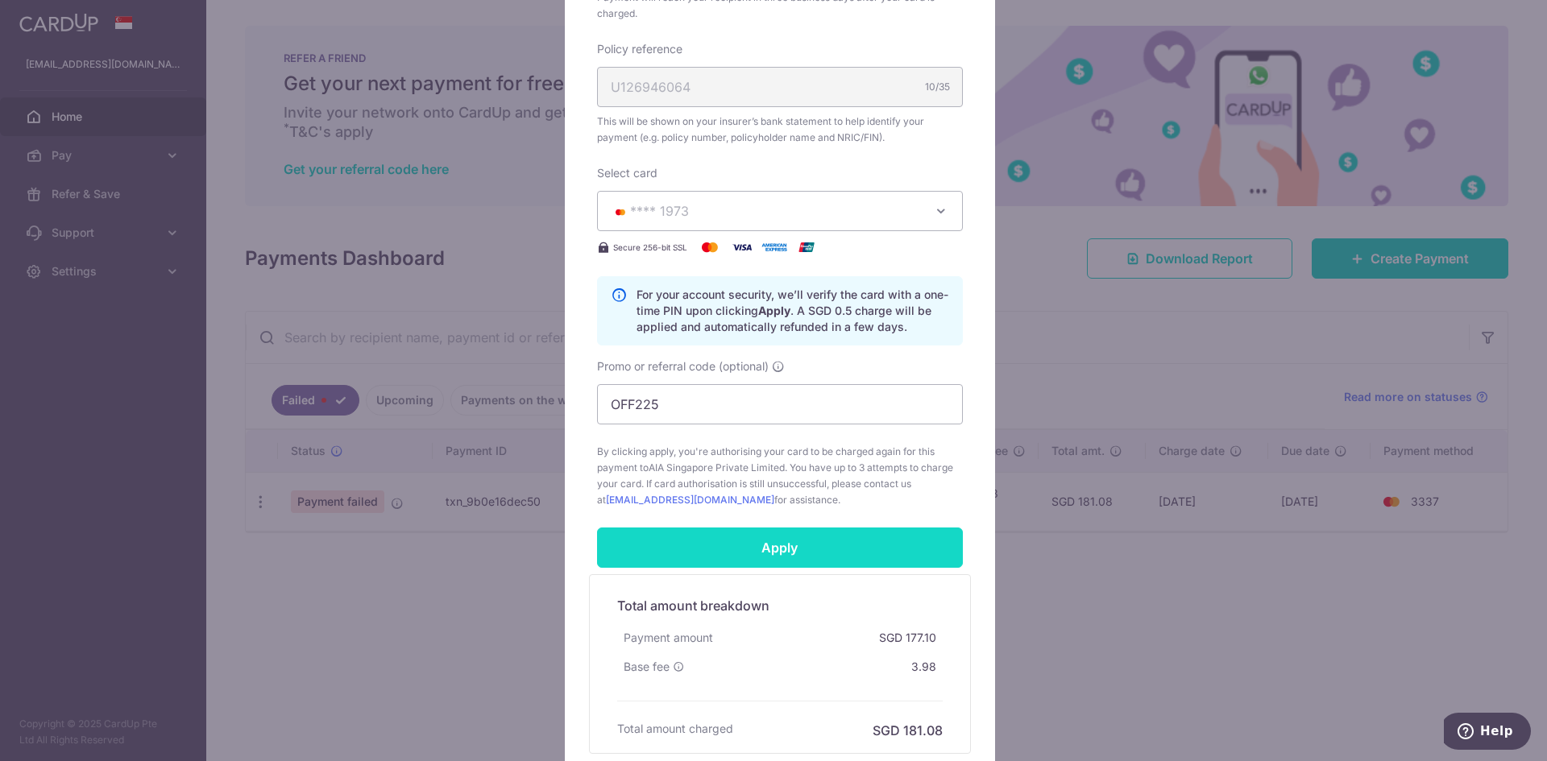
click at [769, 559] on input "Apply" at bounding box center [780, 548] width 366 height 40
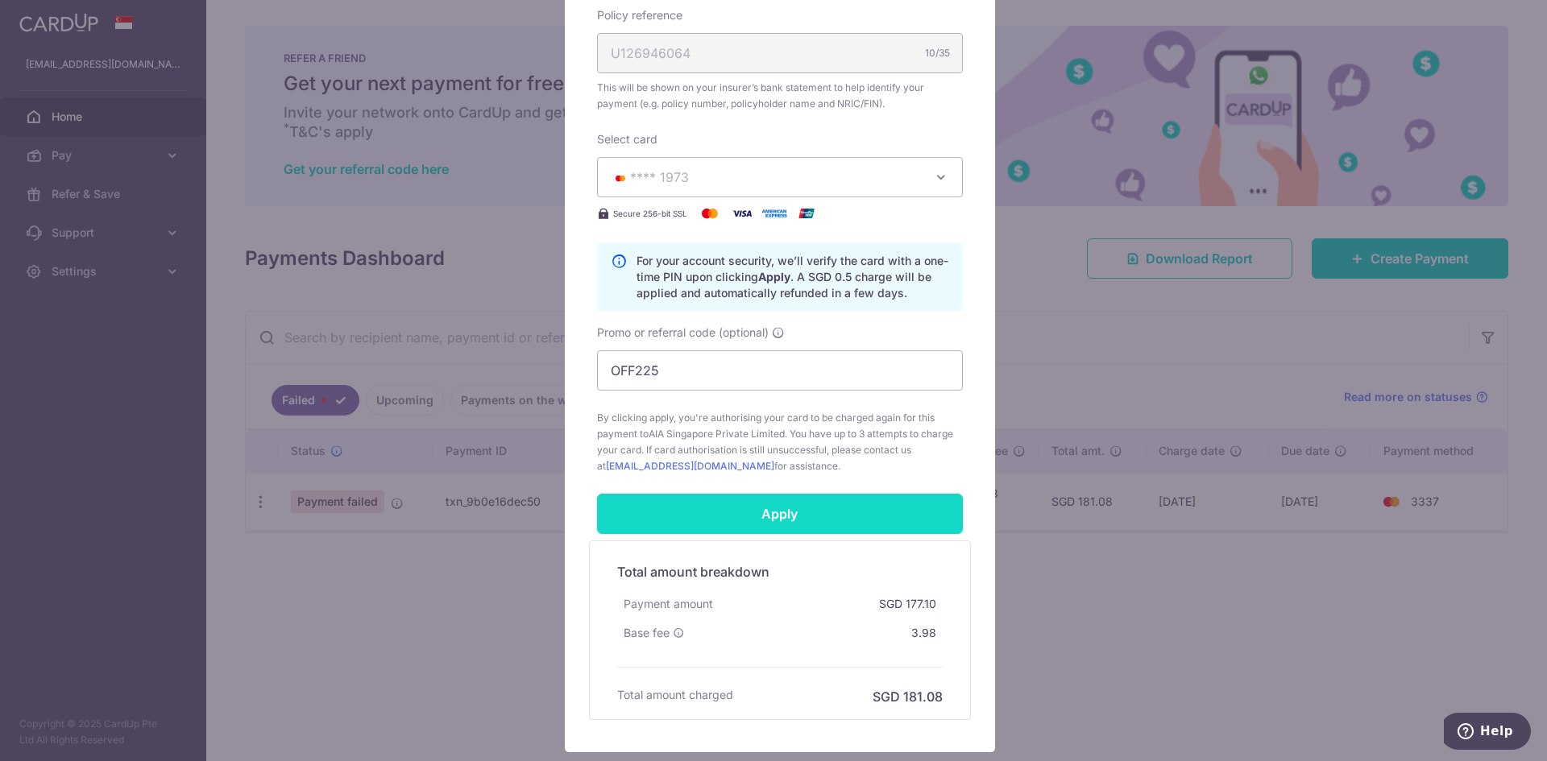
scroll to position [625, 0]
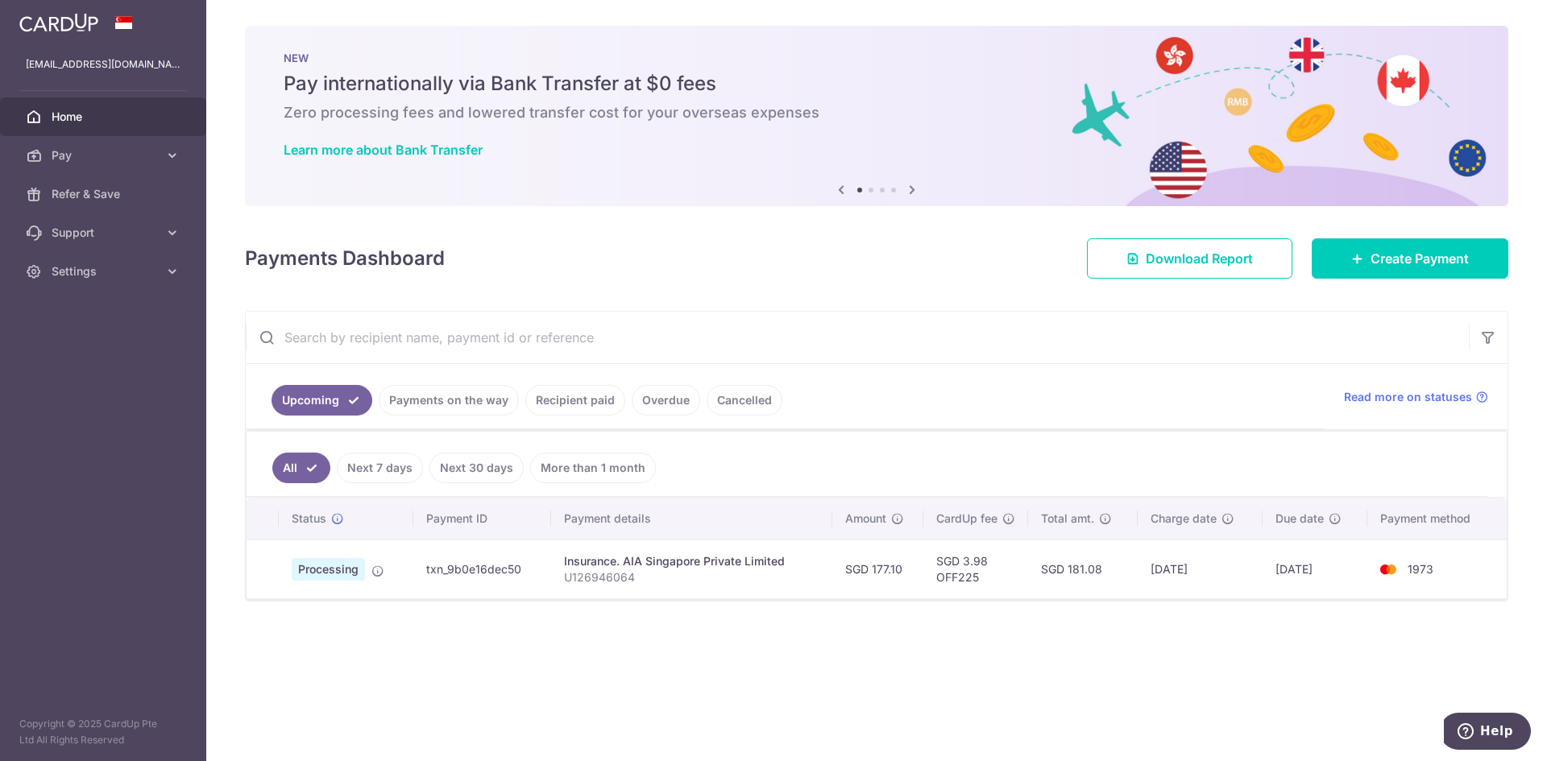
click at [449, 410] on link "Payments on the way" at bounding box center [449, 400] width 140 height 31
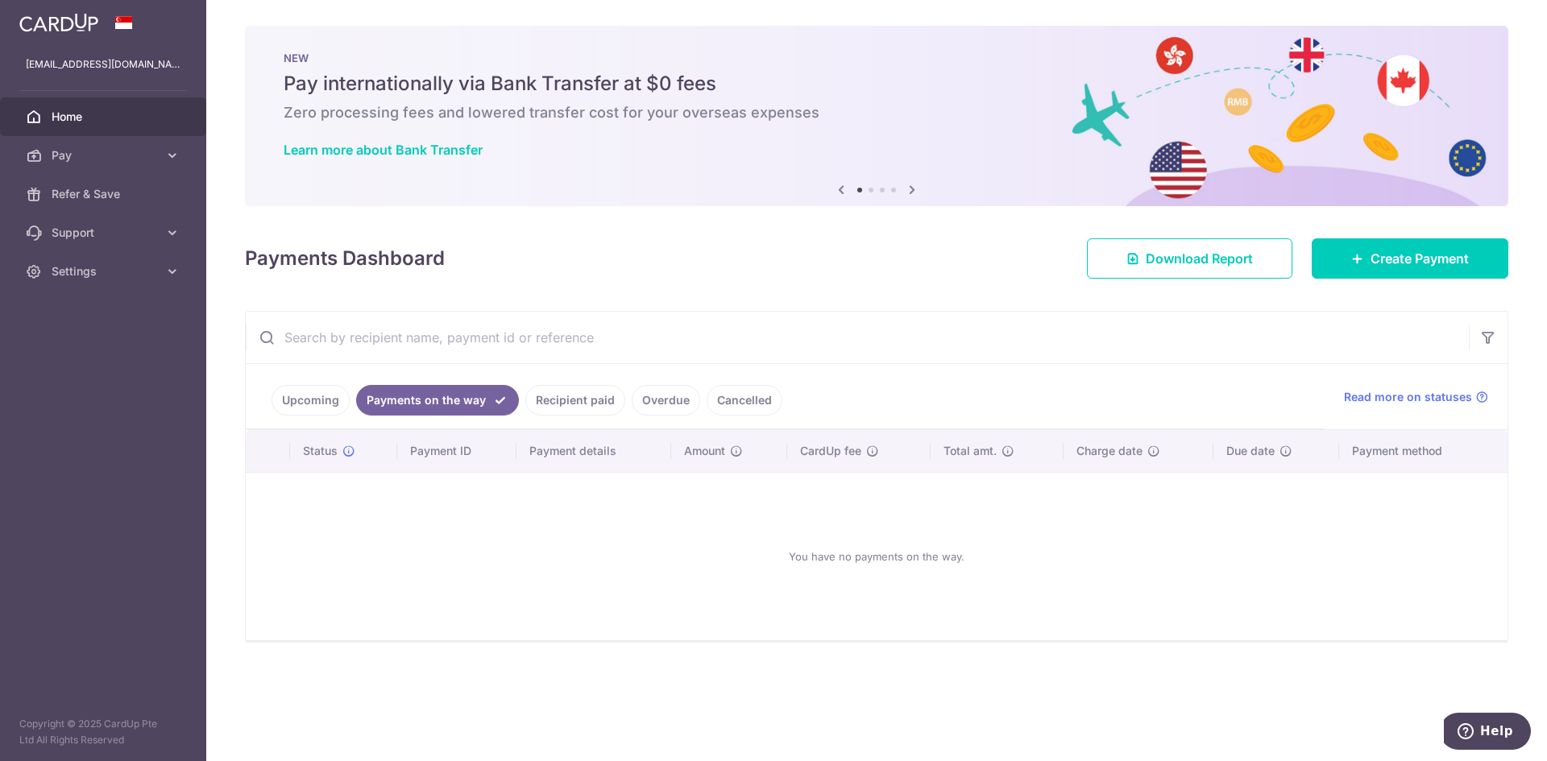
click at [536, 409] on link "Recipient paid" at bounding box center [575, 400] width 100 height 31
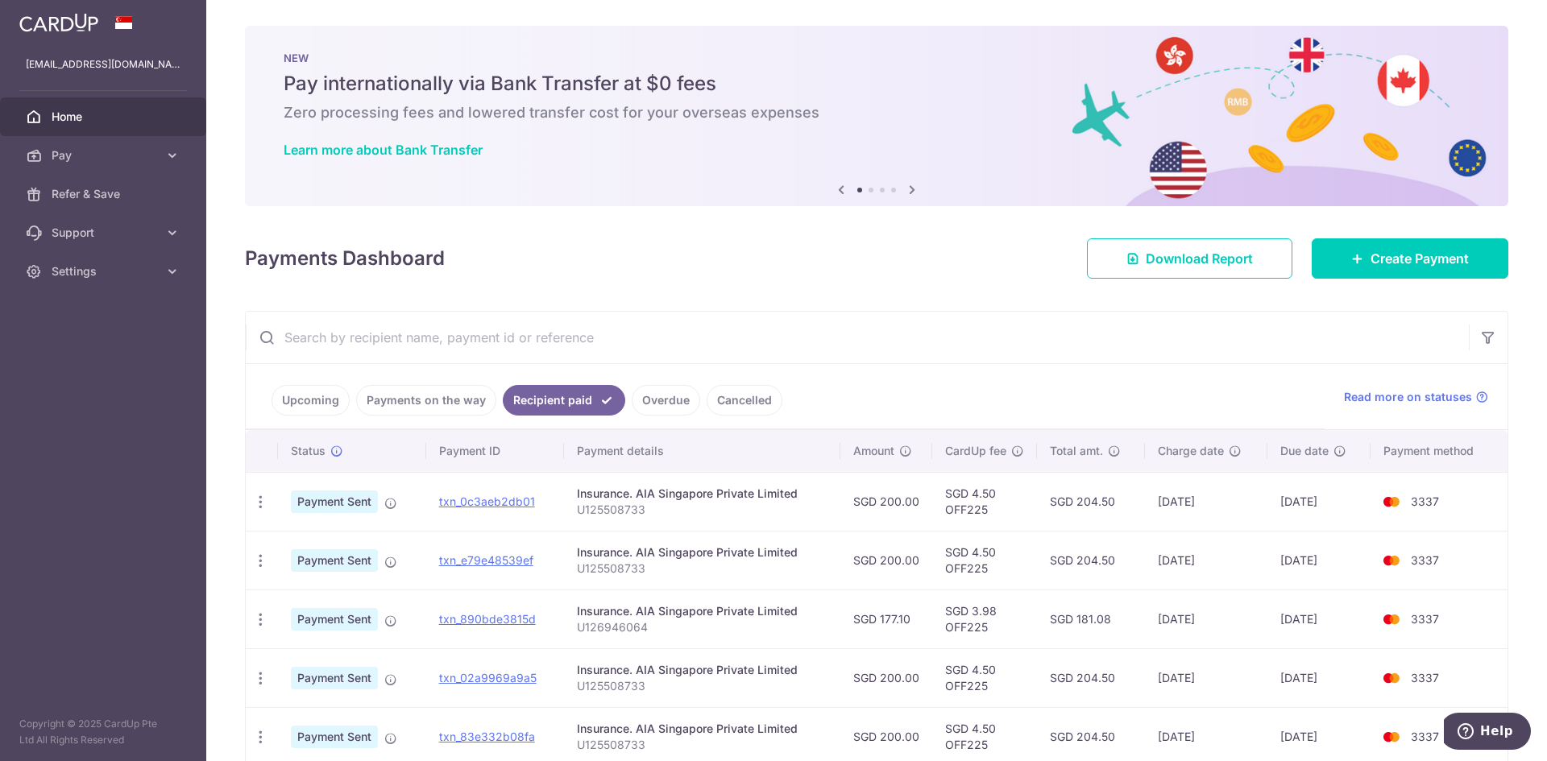
click at [637, 403] on link "Overdue" at bounding box center [666, 400] width 68 height 31
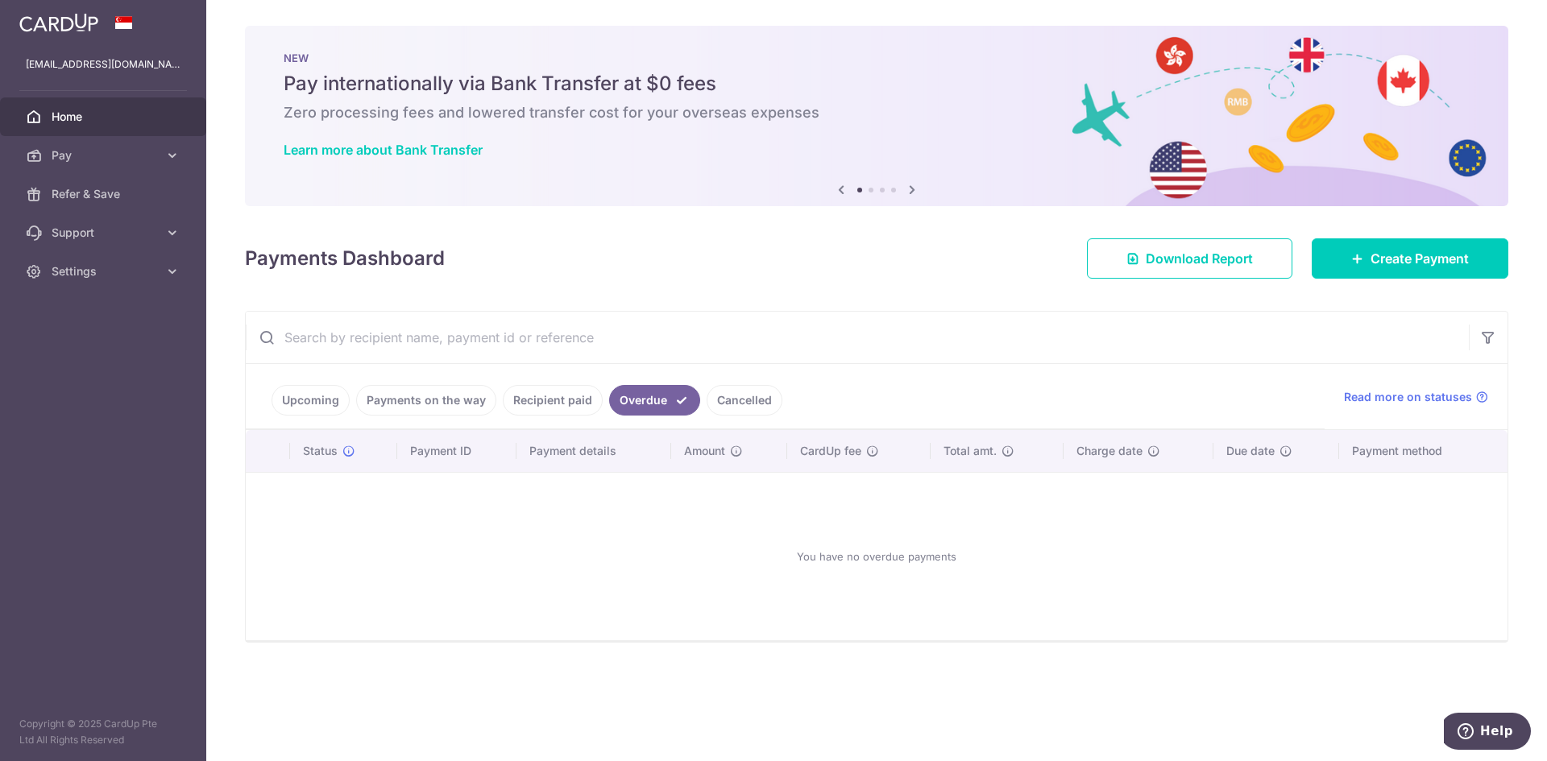
click at [755, 409] on link "Cancelled" at bounding box center [745, 400] width 76 height 31
